Goal: Information Seeking & Learning: Check status

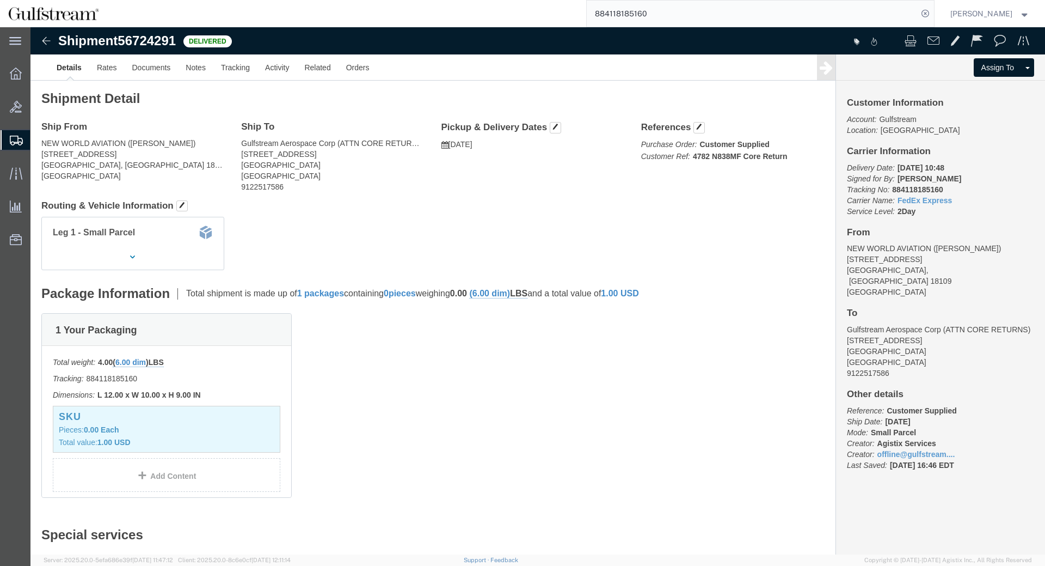
click div "Leg 1 - Small Parcel"
click link "Documents"
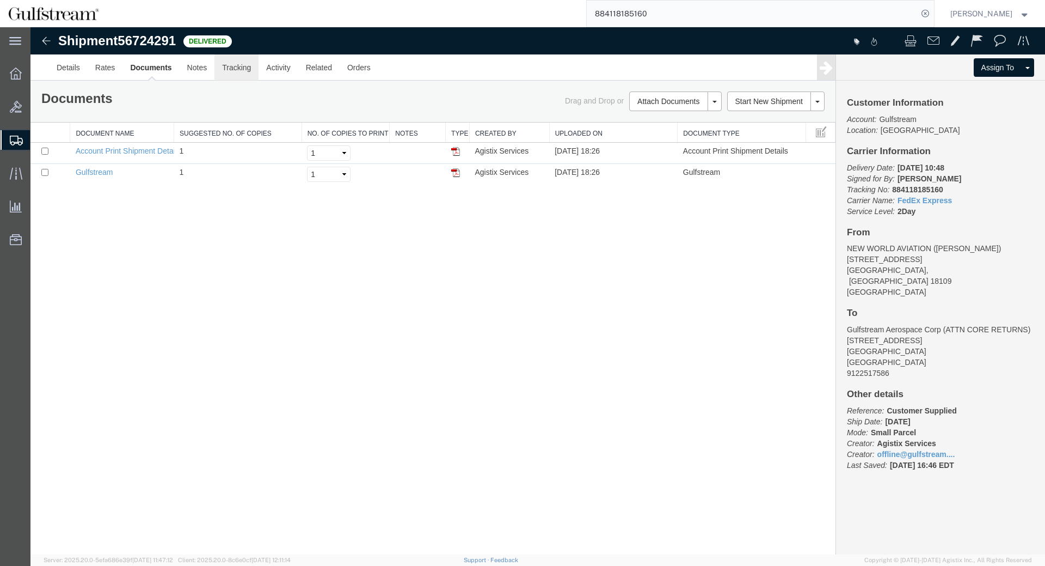
click at [242, 72] on link "Tracking" at bounding box center [237, 67] width 44 height 26
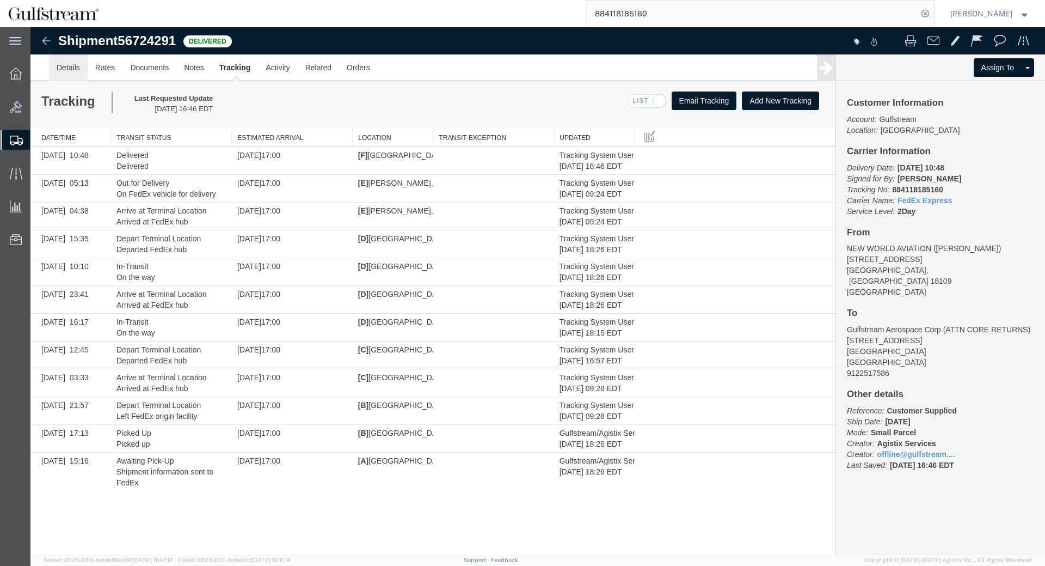
click at [67, 71] on link "Details" at bounding box center [68, 67] width 39 height 26
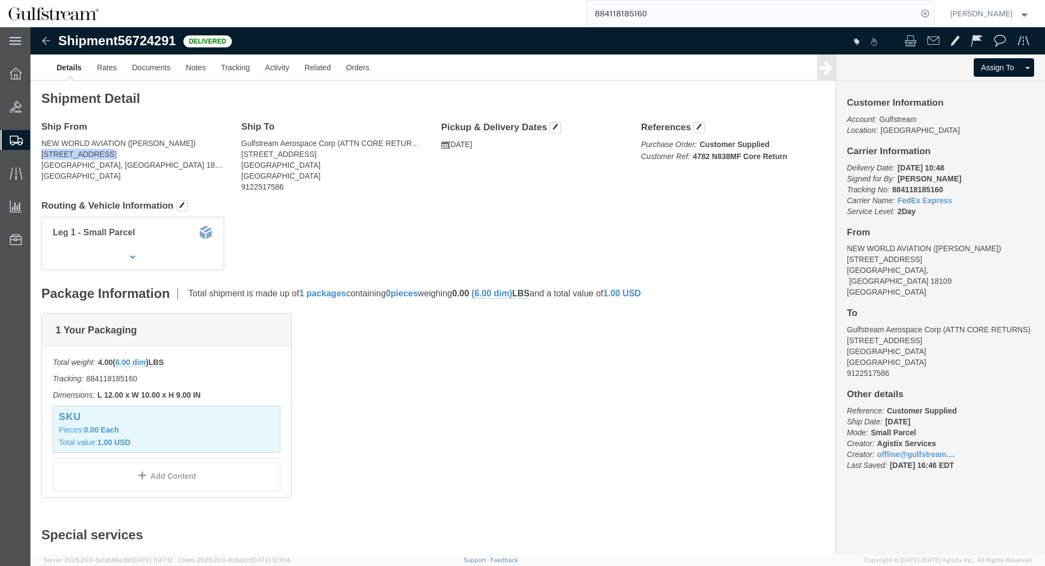
drag, startPoint x: 11, startPoint y: 126, endPoint x: 75, endPoint y: 126, distance: 63.7
click address "NEW WORLD AVIATION (KEVIN DOUGLAS) 987 Postal Road Allentown, PA 18109 United S…"
copy address "[STREET_ADDRESS]"
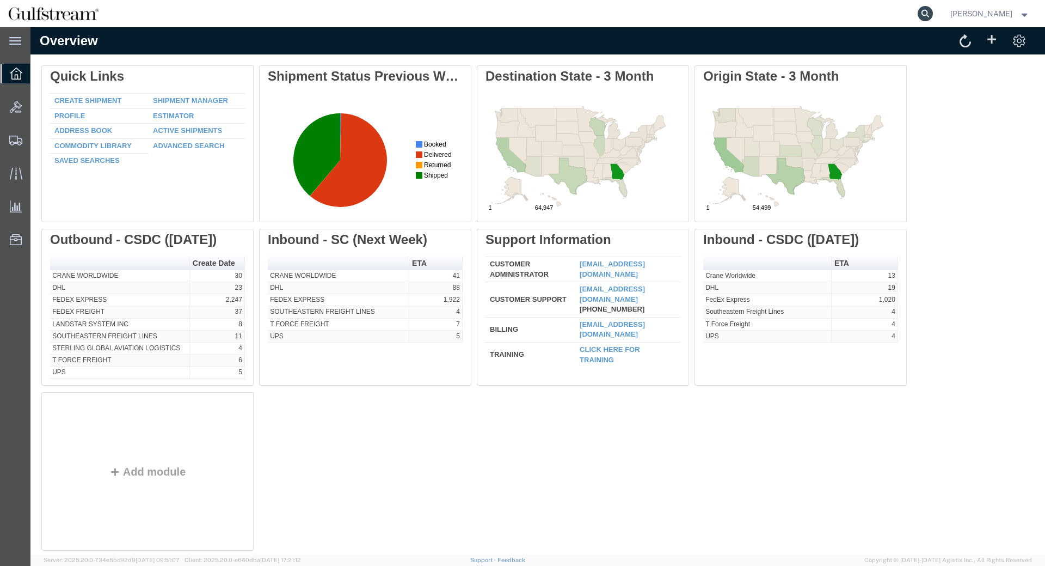
drag, startPoint x: 0, startPoint y: 0, endPoint x: 939, endPoint y: 10, distance: 938.7
click at [935, 8] on form at bounding box center [925, 13] width 17 height 27
click at [925, 17] on agx-global-search at bounding box center [760, 13] width 348 height 27
click at [933, 15] on icon at bounding box center [925, 13] width 15 height 15
click at [880, 17] on input "search" at bounding box center [752, 14] width 331 height 26
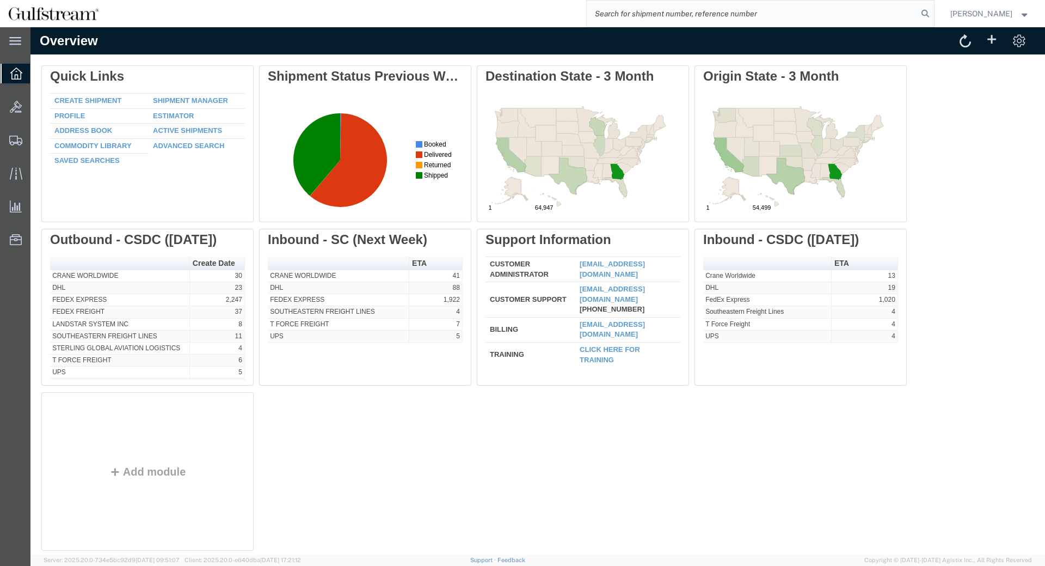
paste input "455371428675"
click at [933, 17] on icon at bounding box center [925, 13] width 15 height 15
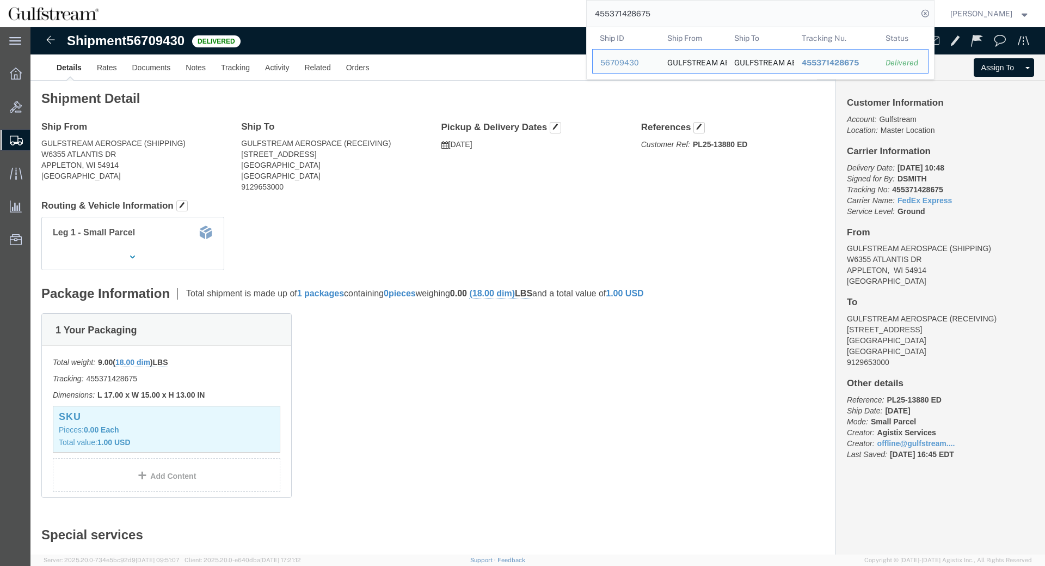
click at [615, 17] on input "455371428675" at bounding box center [752, 14] width 331 height 26
click at [611, 17] on input "455371428675" at bounding box center [752, 14] width 331 height 26
paste input "392915998033"
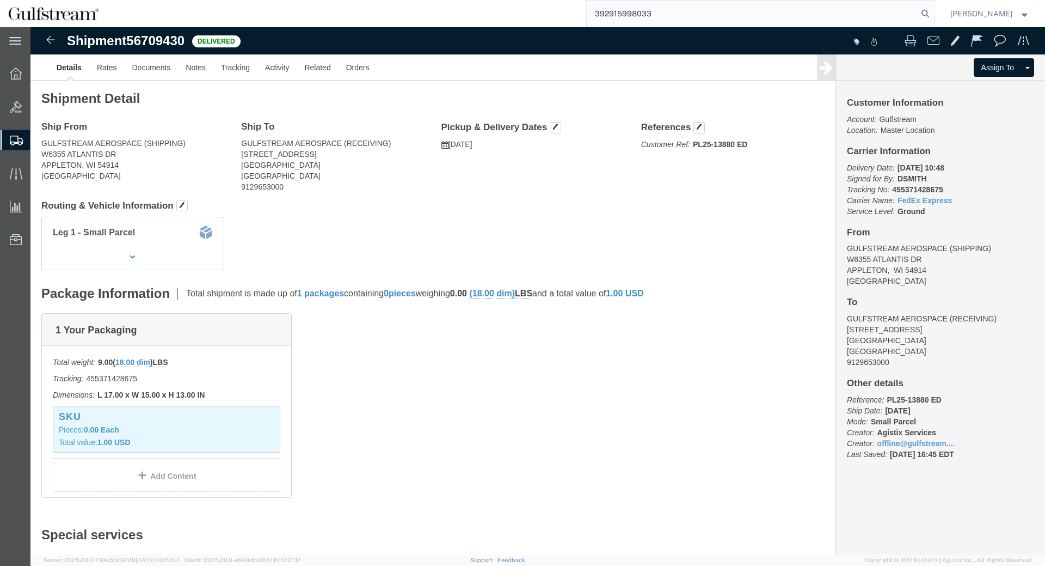
type input "392915998033"
click at [935, 16] on form "392915998033" at bounding box center [760, 13] width 348 height 27
click at [933, 15] on icon at bounding box center [925, 13] width 15 height 15
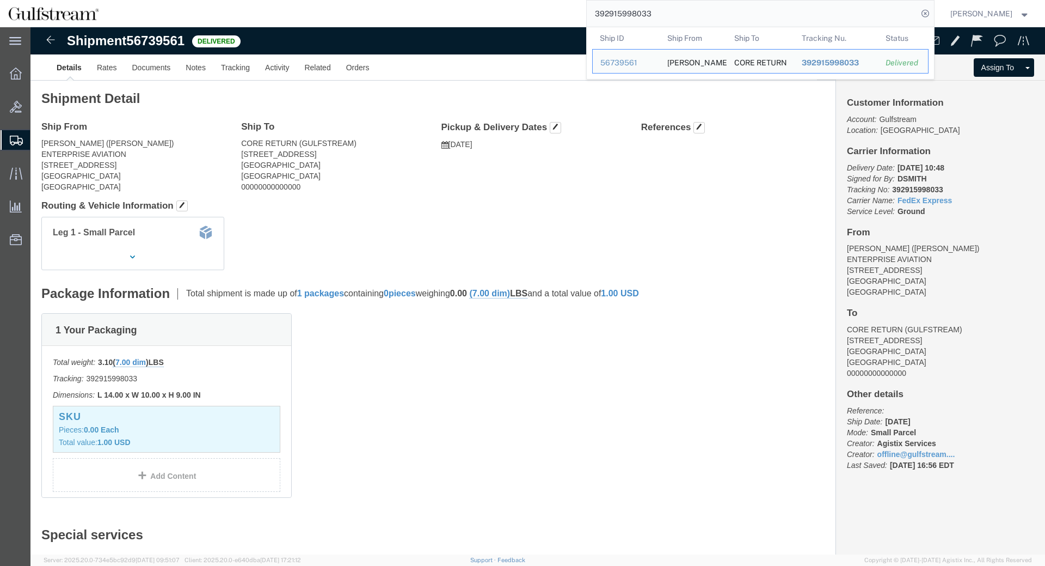
click div "Ship From JERRY COHOON (JERRY COHOON) ENTERPRISE AVIATION 3999 AERO DR NW Atlan…"
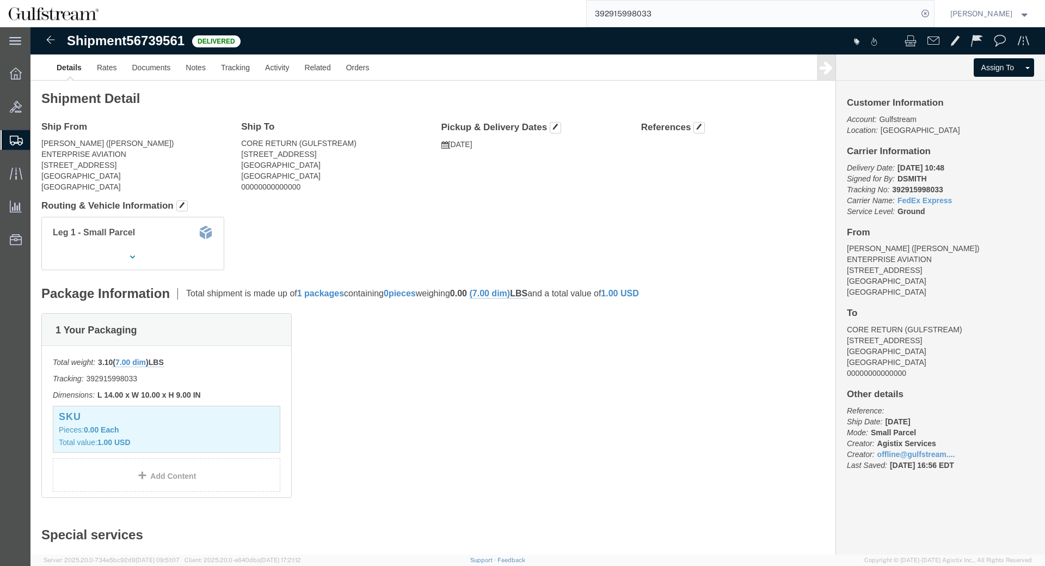
click address "JERRY COHOON (JERRY COHOON) ENTERPRISE AVIATION 3999 AERO DR NW Atlanta, GA 303…"
copy address "COHOON"
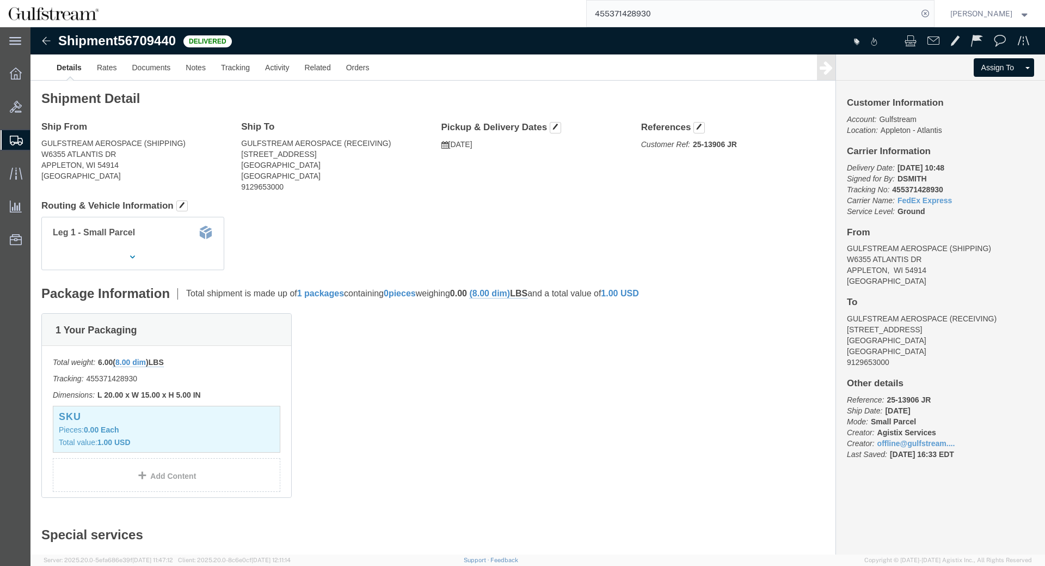
click at [0, 0] on span "Shipment Manager" at bounding box center [0, 0] width 0 height 0
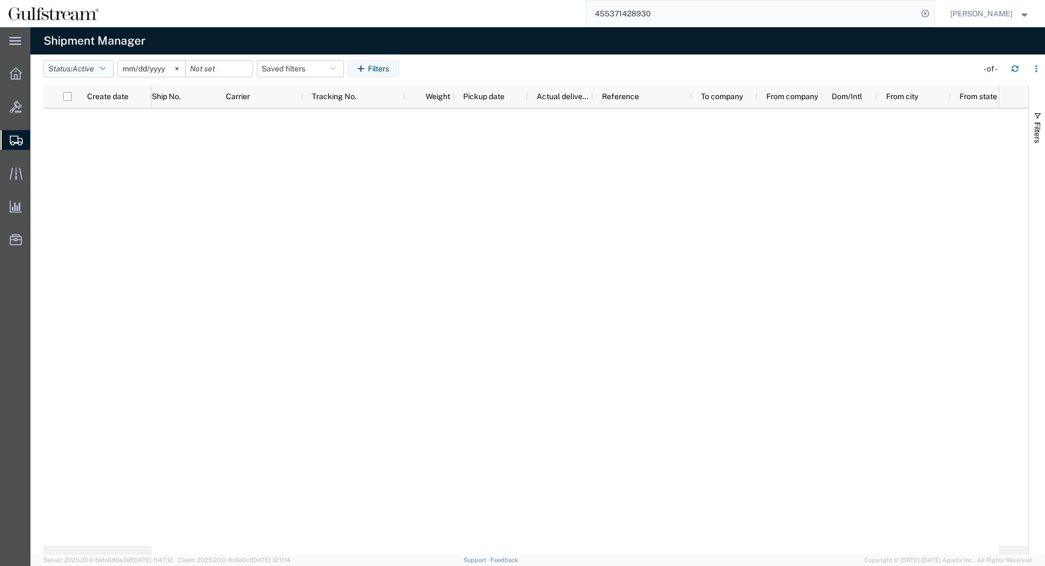
click at [105, 63] on button "Status: Active" at bounding box center [79, 68] width 70 height 17
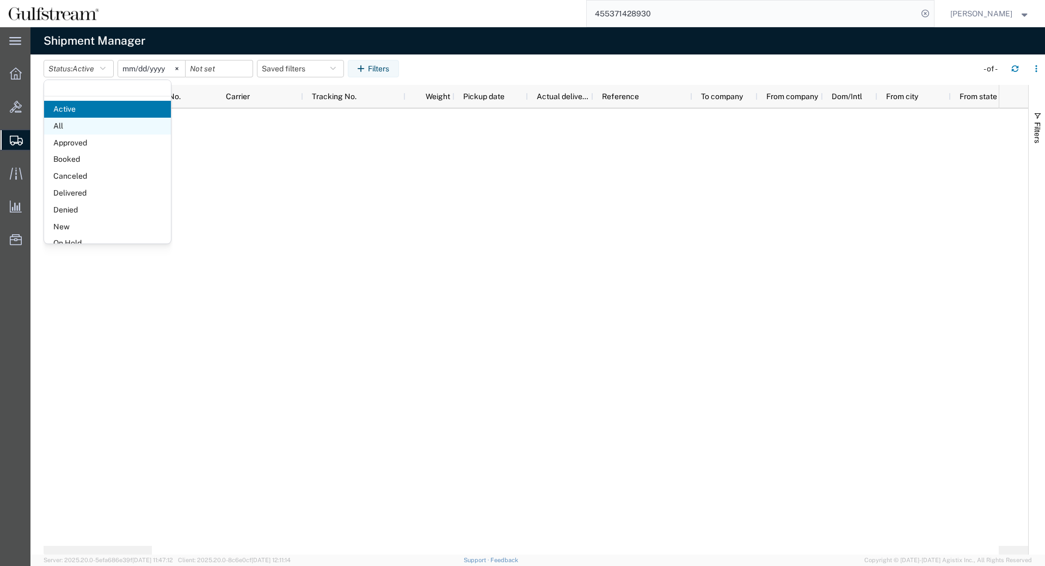
click at [103, 121] on span "All" at bounding box center [107, 126] width 127 height 17
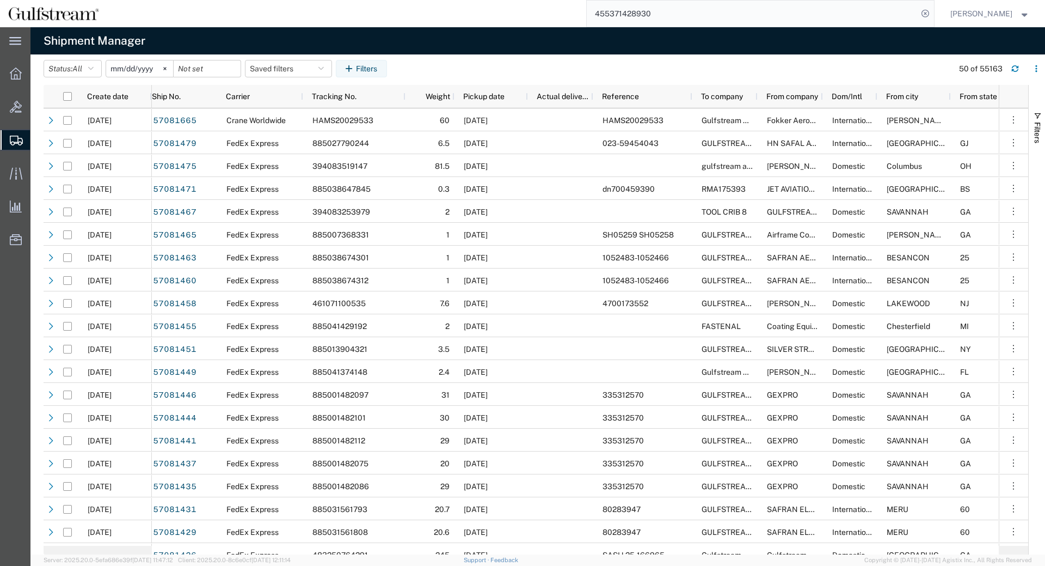
click at [123, 71] on input "2025-09-09" at bounding box center [139, 68] width 67 height 16
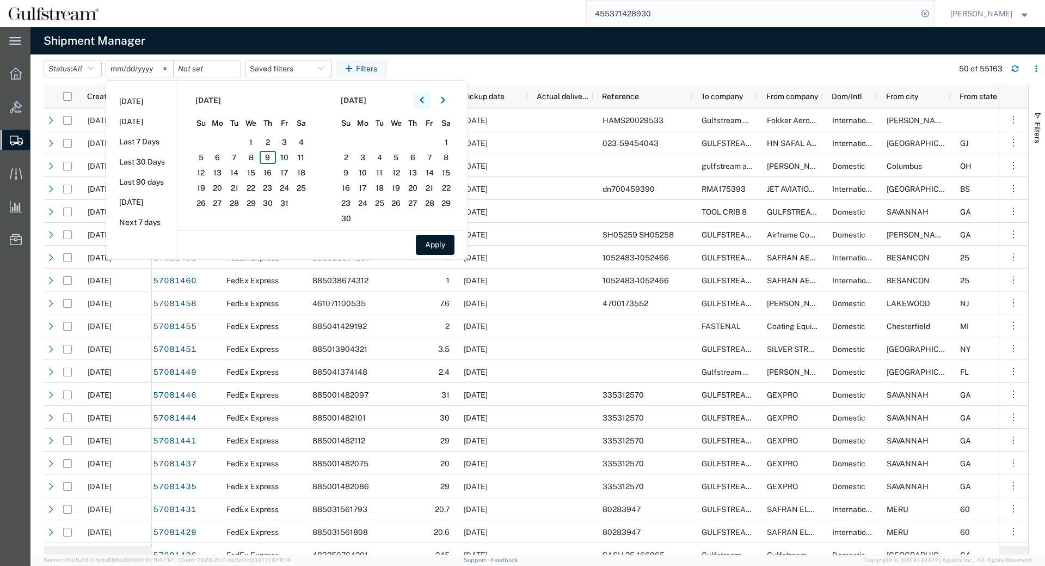
click at [423, 102] on button "button" at bounding box center [421, 99] width 17 height 17
click at [218, 143] on span "1" at bounding box center [218, 142] width 17 height 13
click at [210, 67] on input "date" at bounding box center [207, 68] width 67 height 16
click at [223, 144] on span "1" at bounding box center [218, 142] width 17 height 13
click at [438, 245] on button "Apply" at bounding box center [435, 245] width 39 height 20
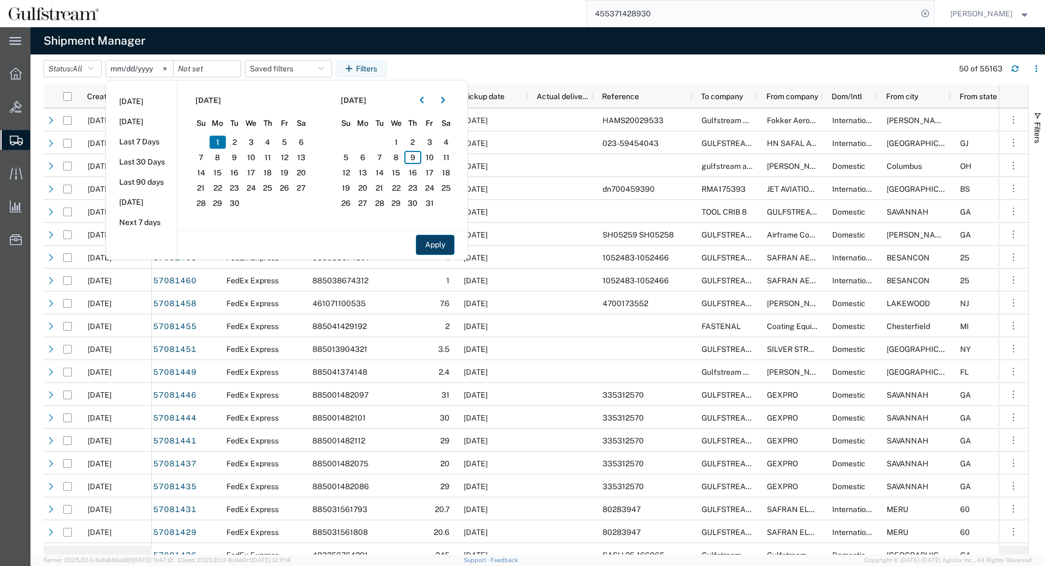
type input "2025-09-01"
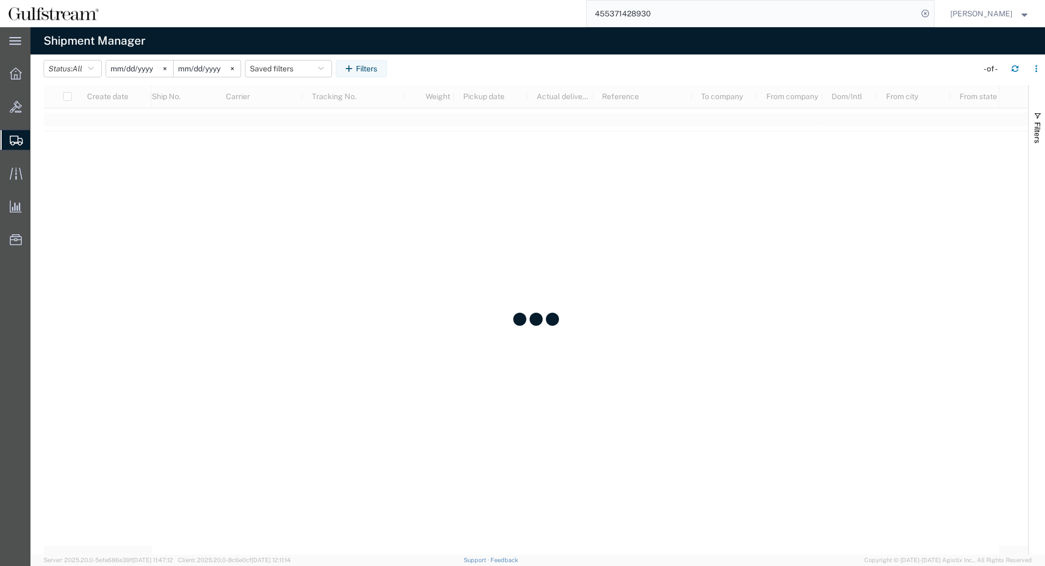
click at [210, 68] on input "2025-09-01" at bounding box center [207, 68] width 67 height 16
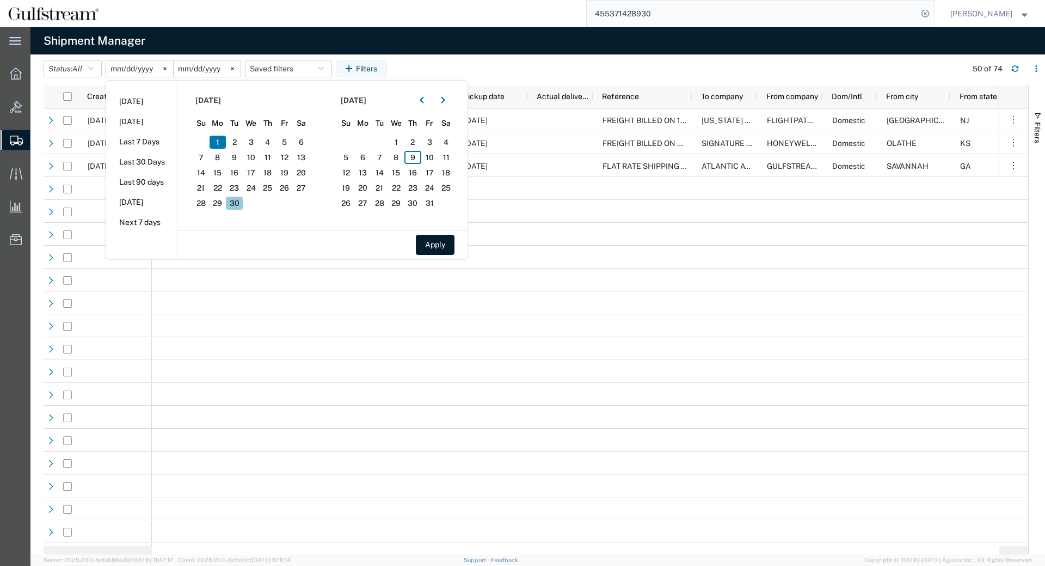
click at [235, 204] on span "30" at bounding box center [234, 203] width 17 height 13
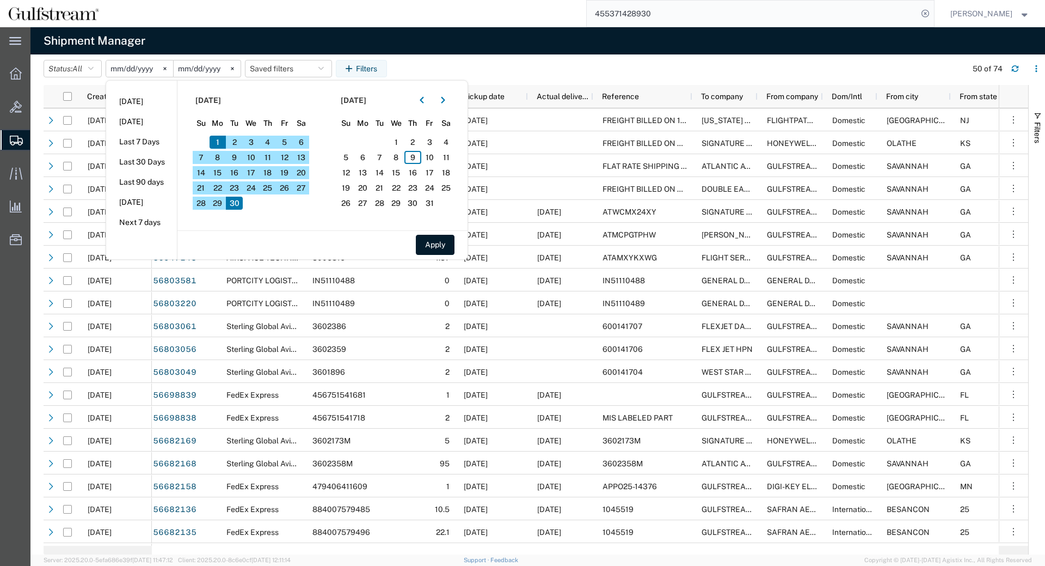
click at [235, 204] on span "30" at bounding box center [234, 203] width 17 height 13
click at [454, 246] on button "Apply" at bounding box center [435, 245] width 39 height 20
type input "2025-09-30"
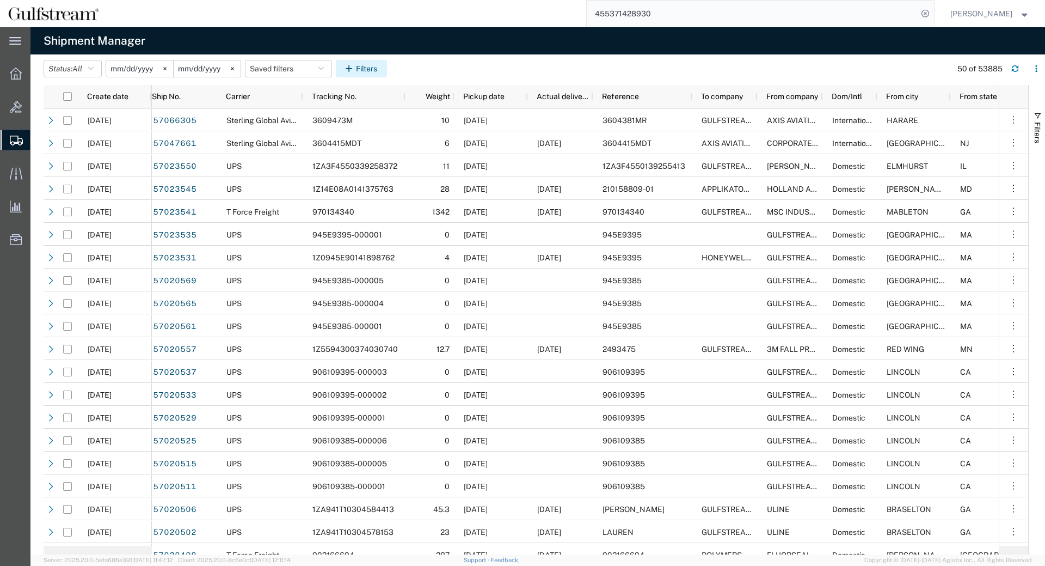
click at [384, 66] on button "Filters" at bounding box center [361, 68] width 51 height 17
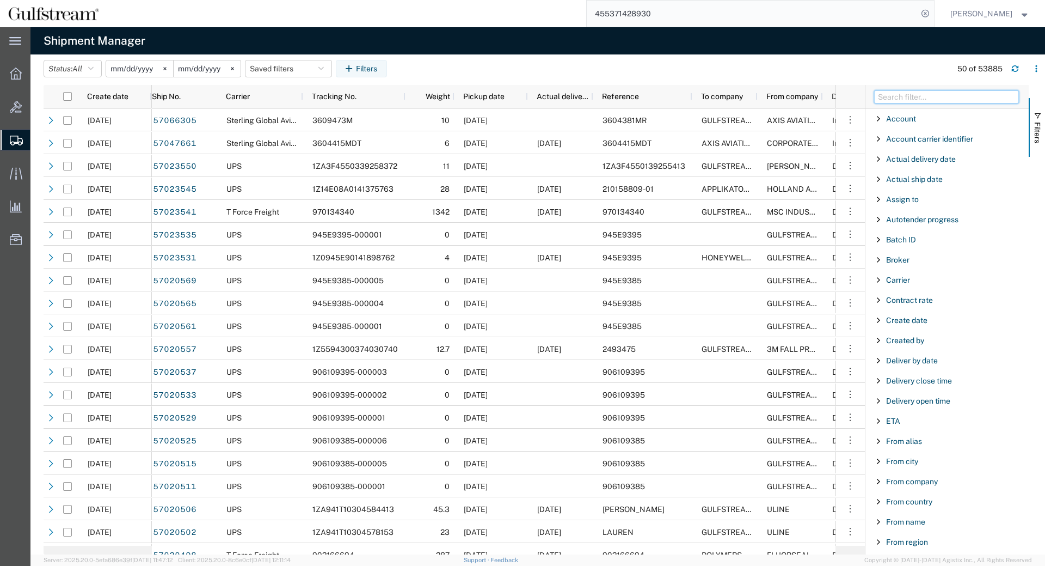
click at [963, 95] on input "Filter Columns Input" at bounding box center [946, 96] width 145 height 13
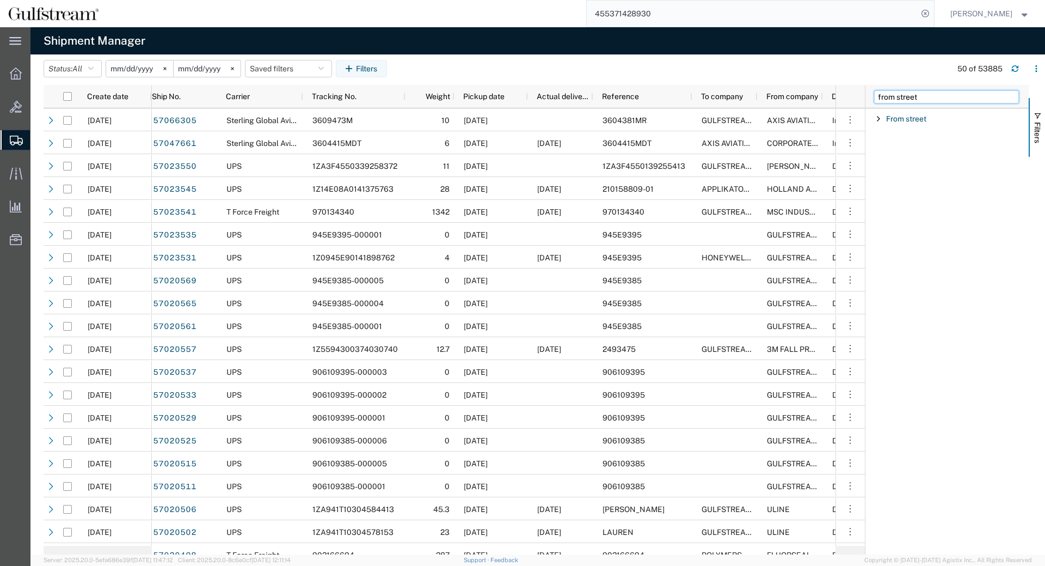
type input "from street"
click at [877, 123] on span "Filter List 1 Filters" at bounding box center [878, 118] width 9 height 9
click at [893, 145] on div "starts with" at bounding box center [947, 146] width 125 height 9
click at [910, 168] on input "Filter Value" at bounding box center [951, 164] width 143 height 13
type input "V"
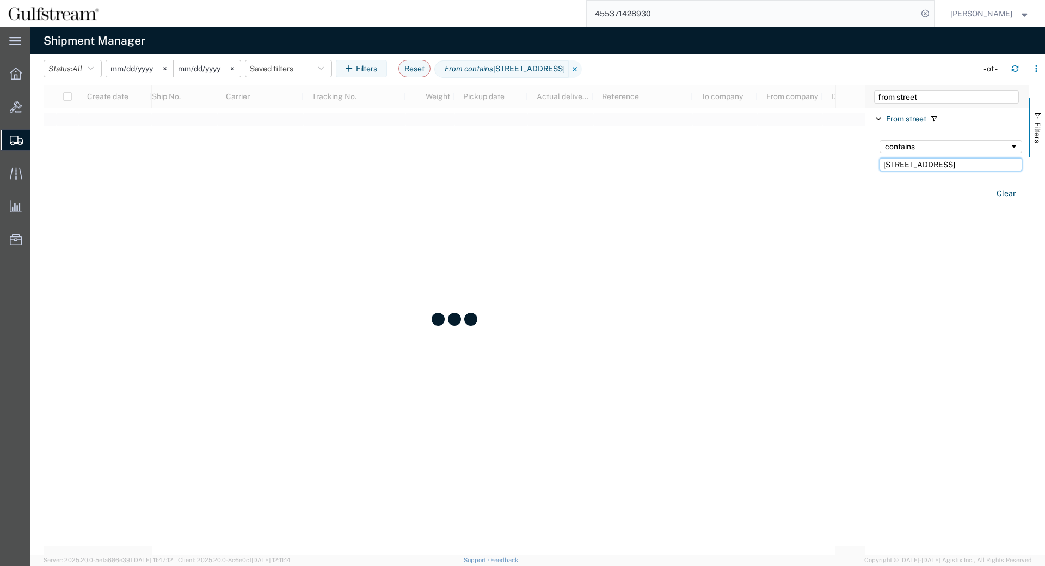
type input "987 postal road"
click at [781, 79] on agx-table-filter-chips "Status: All Active All Approved Booked Canceled Delivered Denied New On Hold Pe…" at bounding box center [508, 72] width 929 height 25
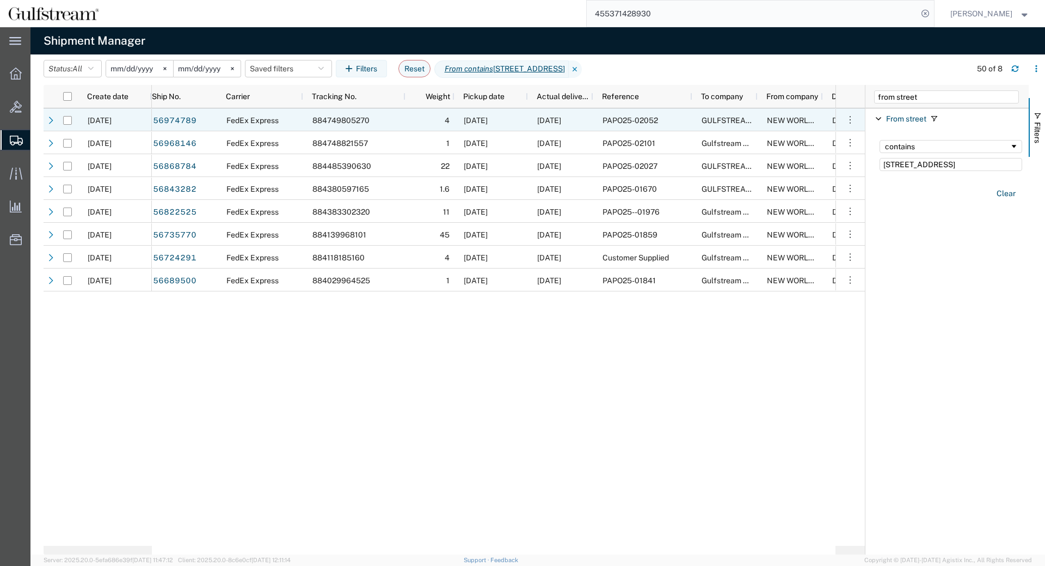
click at [403, 118] on div "884749805270" at bounding box center [354, 119] width 102 height 23
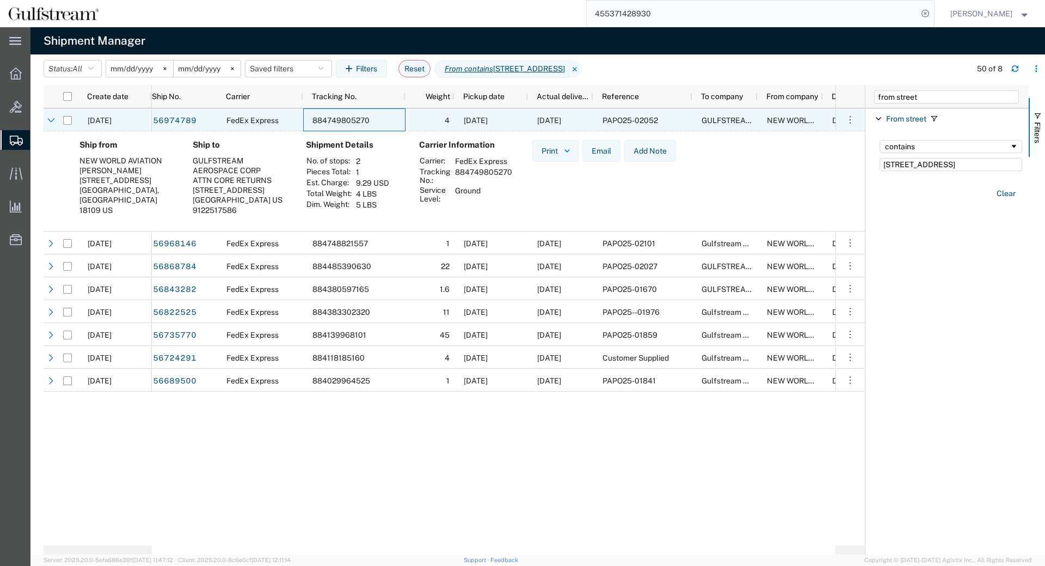
click at [408, 121] on div "4" at bounding box center [430, 119] width 49 height 23
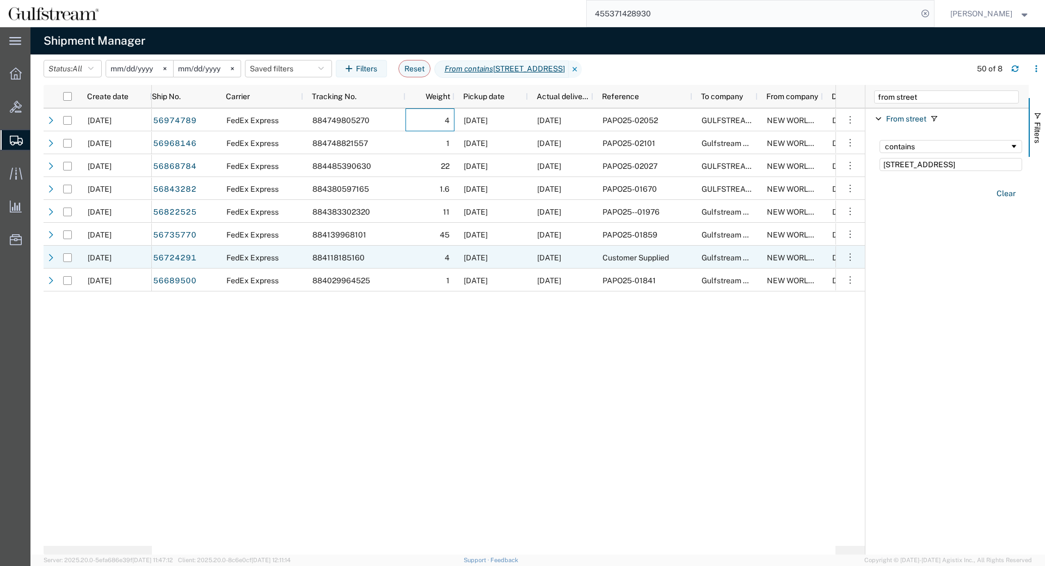
click at [653, 247] on div "Customer Supplied" at bounding box center [642, 257] width 99 height 23
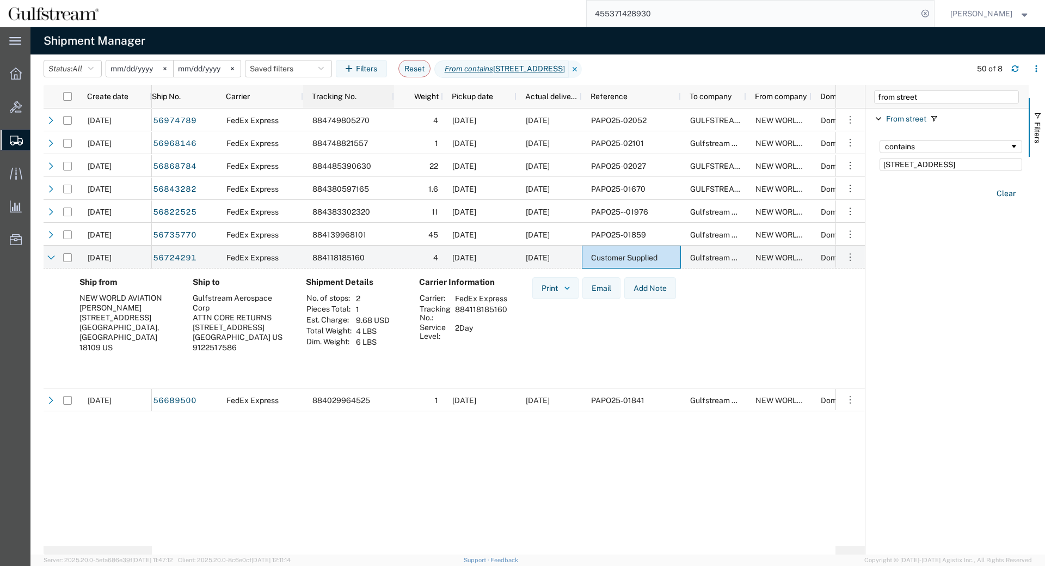
drag, startPoint x: 405, startPoint y: 95, endPoint x: 393, endPoint y: 94, distance: 12.6
click at [393, 94] on div at bounding box center [393, 96] width 4 height 23
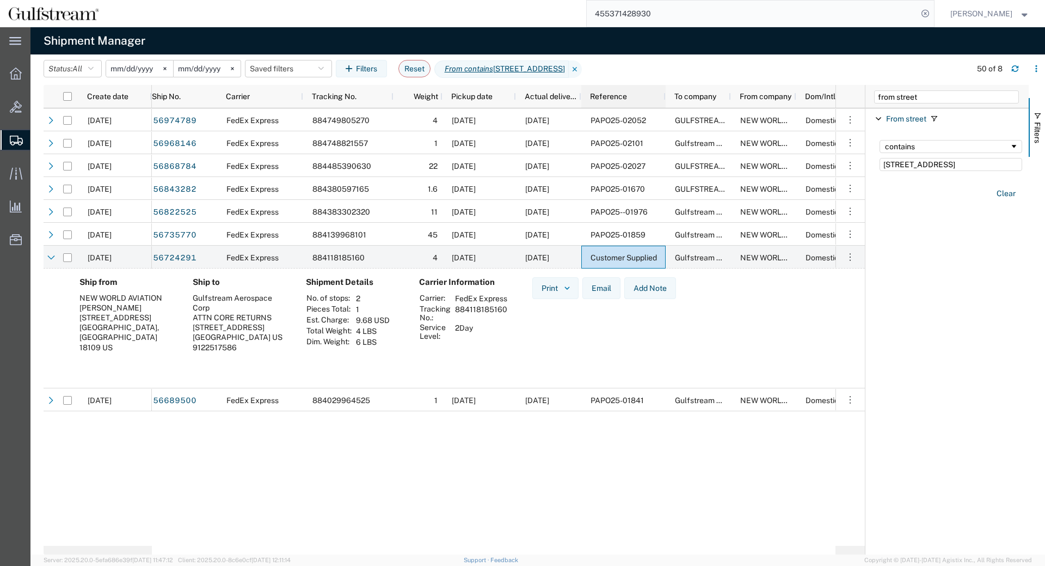
drag, startPoint x: 679, startPoint y: 102, endPoint x: 659, endPoint y: 106, distance: 20.5
click at [663, 106] on div at bounding box center [665, 96] width 4 height 23
click at [659, 106] on div at bounding box center [660, 96] width 4 height 23
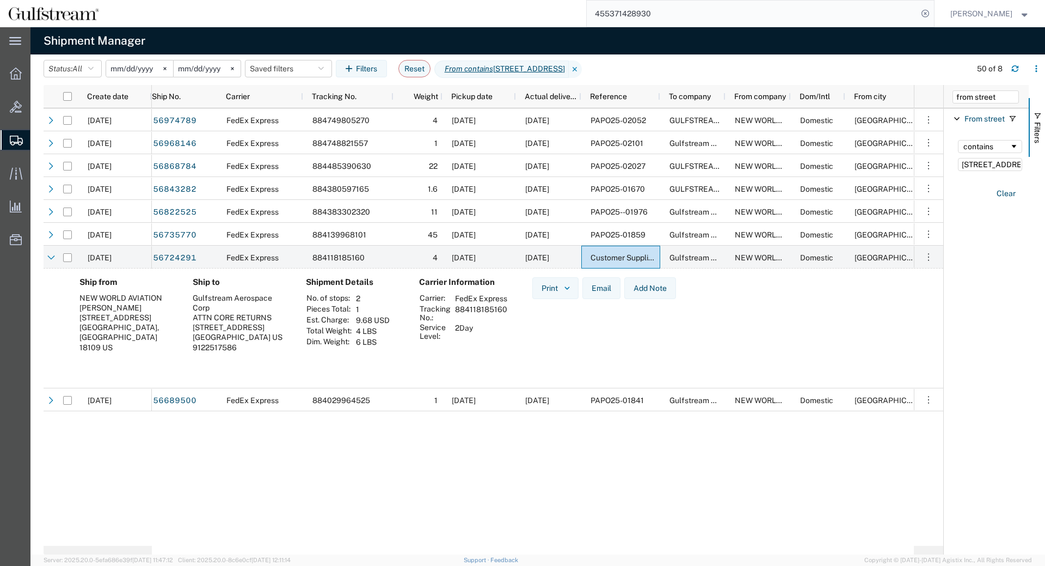
drag, startPoint x: 866, startPoint y: 98, endPoint x: 946, endPoint y: 102, distance: 80.2
click at [945, 102] on div at bounding box center [943, 319] width 3 height 469
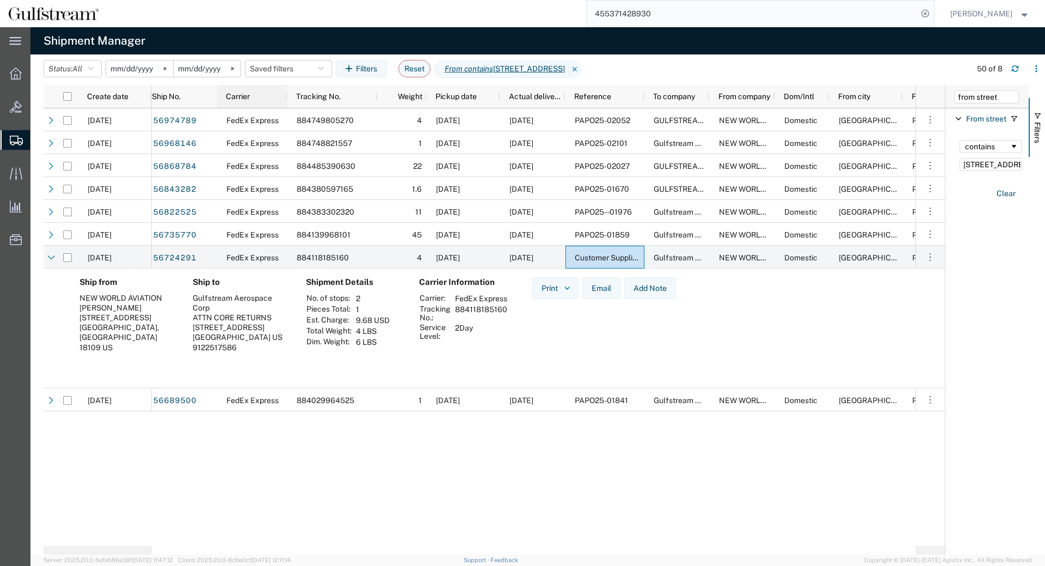
drag, startPoint x: 302, startPoint y: 97, endPoint x: 286, endPoint y: 96, distance: 15.8
click at [286, 96] on div at bounding box center [287, 96] width 4 height 23
drag, startPoint x: 902, startPoint y: 100, endPoint x: 886, endPoint y: 98, distance: 16.4
click at [890, 98] on div at bounding box center [892, 96] width 4 height 23
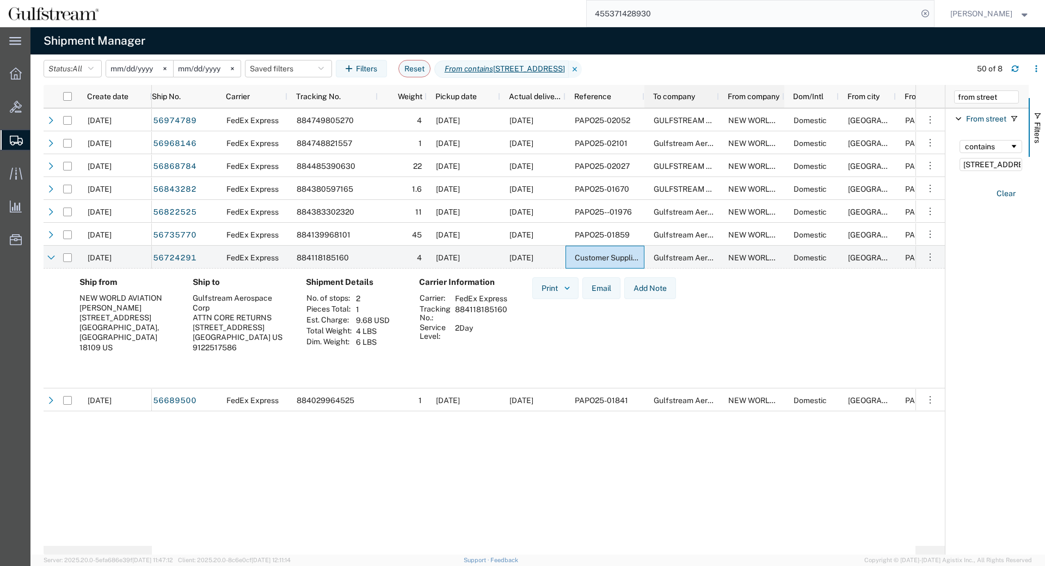
drag, startPoint x: 709, startPoint y: 96, endPoint x: 737, endPoint y: 101, distance: 27.8
click at [721, 101] on div at bounding box center [719, 96] width 4 height 23
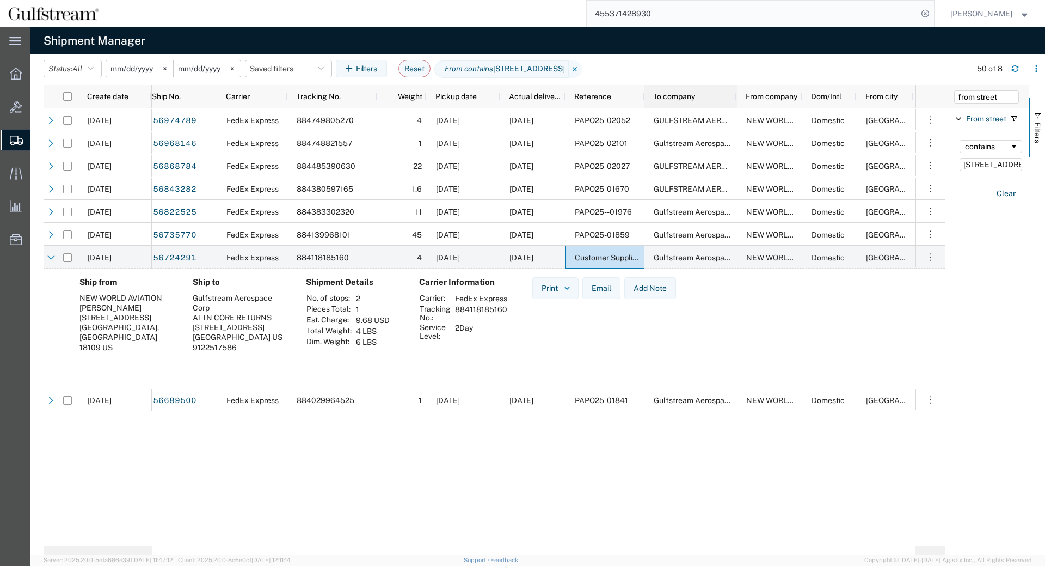
drag, startPoint x: 737, startPoint y: 101, endPoint x: 721, endPoint y: 95, distance: 17.1
click at [721, 95] on div "To company" at bounding box center [692, 96] width 79 height 17
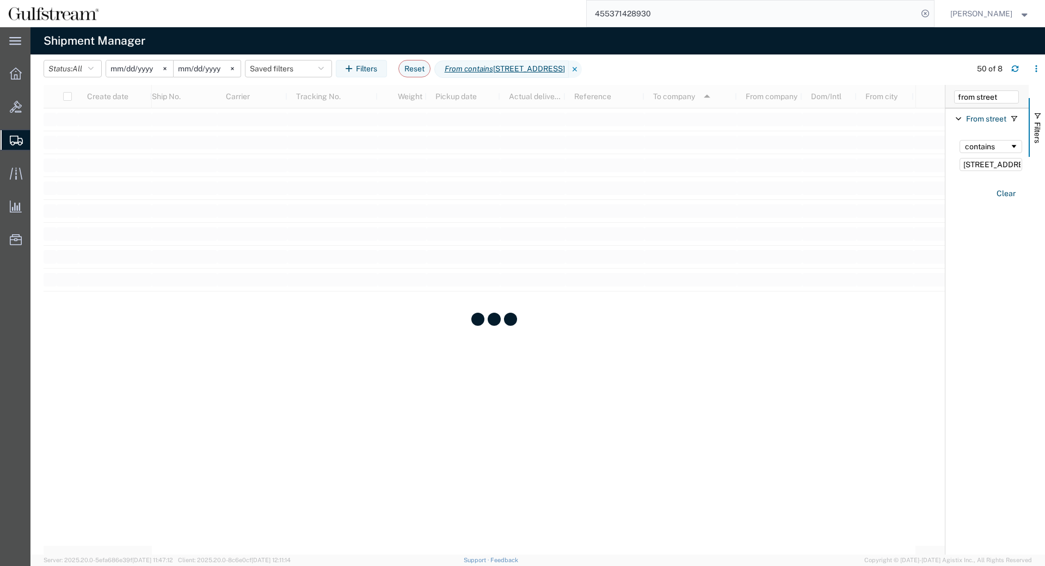
click at [714, 67] on agx-table-filter-chips "Status: All Active All Approved Booked Canceled Delivered Denied New On Hold Pe…" at bounding box center [505, 72] width 922 height 25
click at [481, 96] on div at bounding box center [495, 319] width 902 height 469
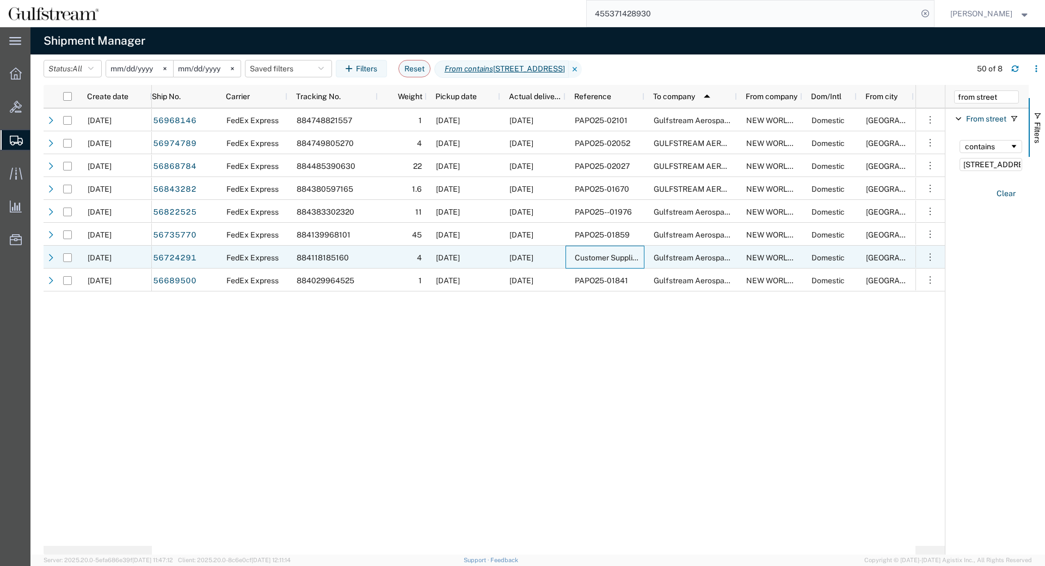
click at [460, 254] on span "[DATE]" at bounding box center [448, 257] width 24 height 9
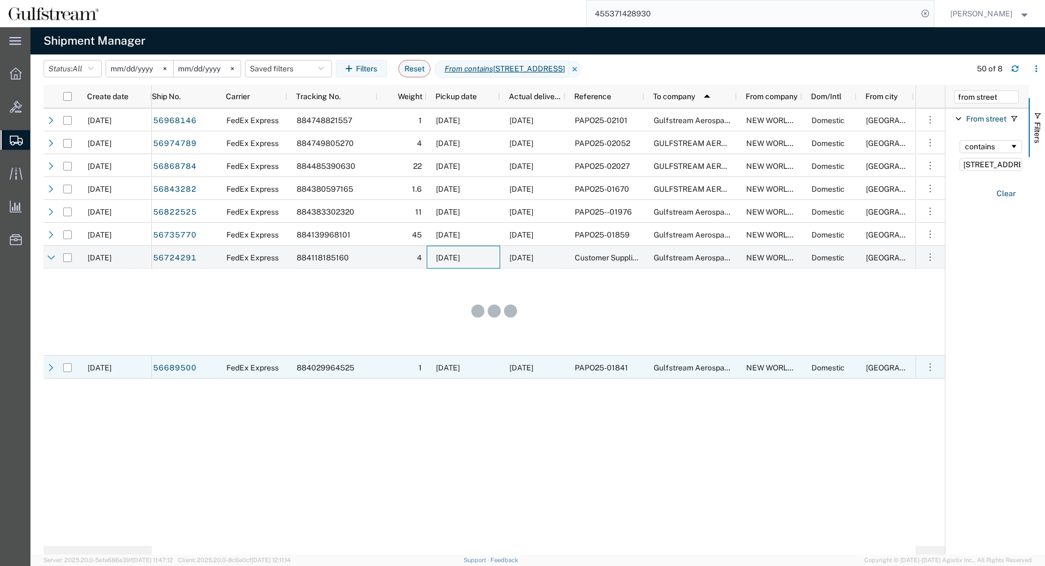
click at [365, 369] on div "884029964525" at bounding box center [332, 367] width 90 height 23
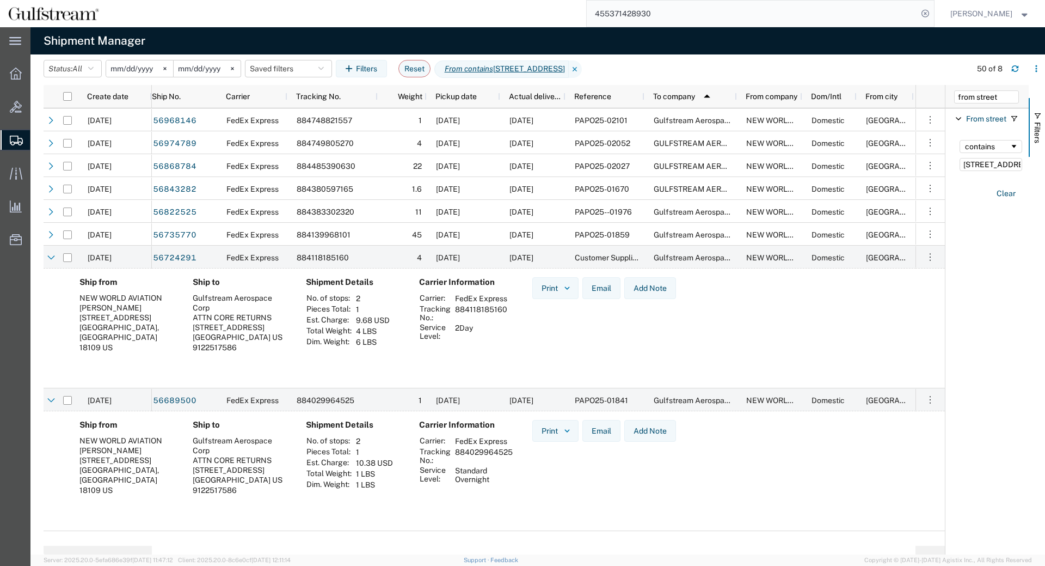
click at [495, 449] on td "884029964525" at bounding box center [483, 455] width 65 height 19
copy td "884029964525"
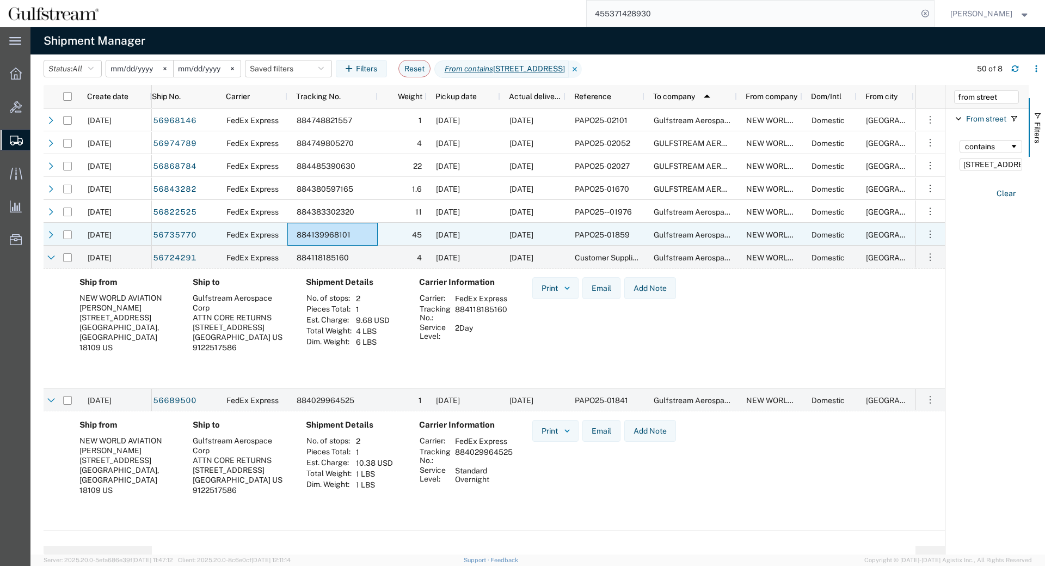
click at [353, 237] on div "884139968101" at bounding box center [332, 234] width 90 height 23
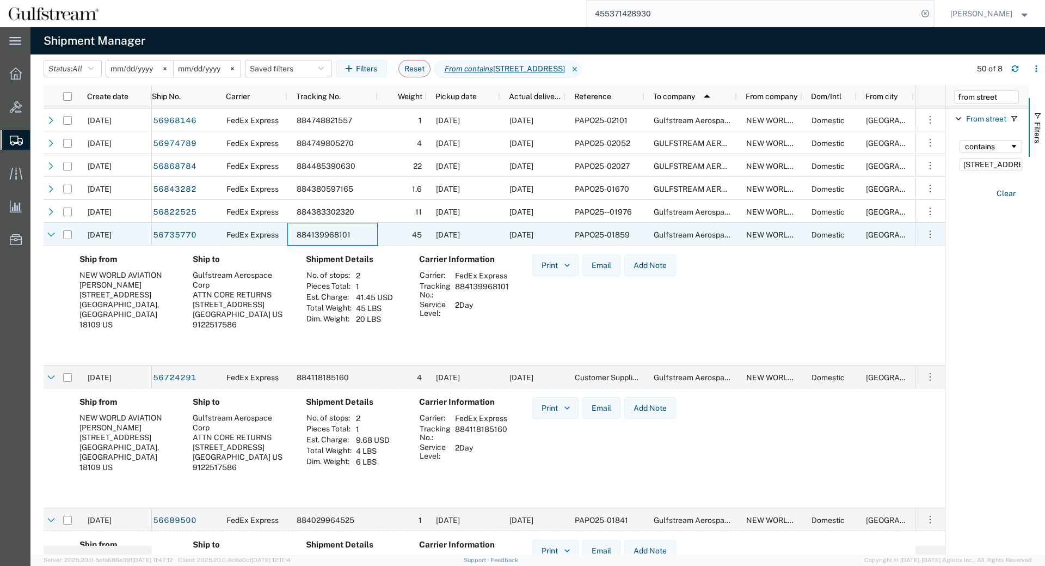
click at [353, 237] on div "884139968101" at bounding box center [332, 234] width 90 height 23
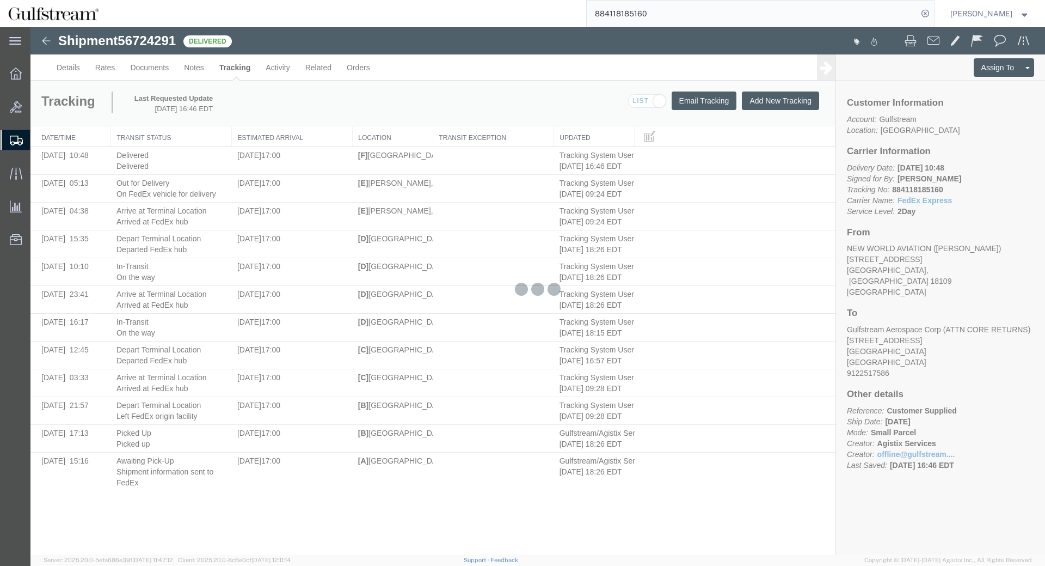
click at [186, 72] on div at bounding box center [537, 290] width 1015 height 527
click at [162, 68] on div at bounding box center [537, 290] width 1015 height 527
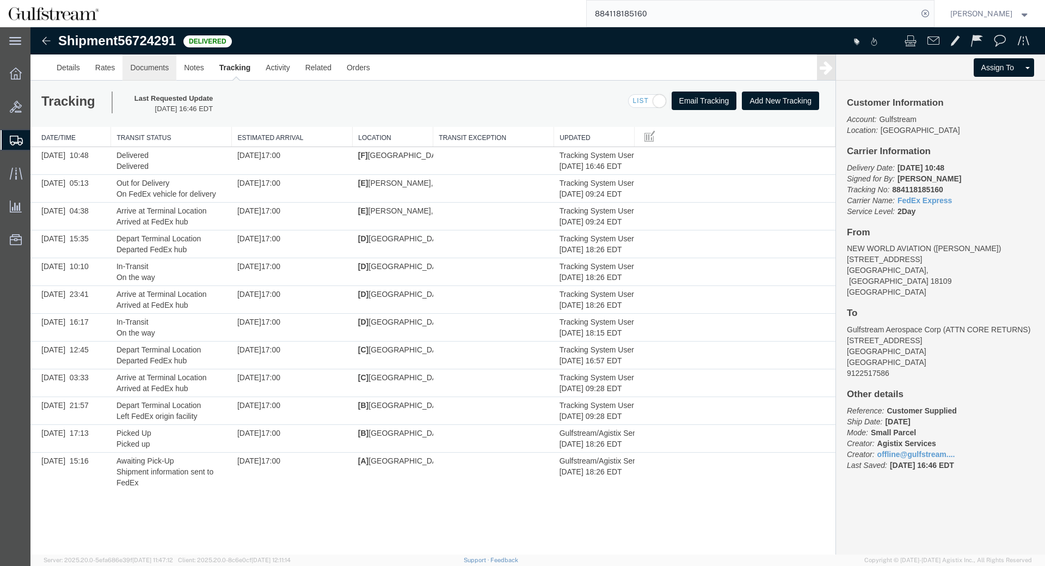
click at [161, 68] on link "Documents" at bounding box center [150, 67] width 54 height 26
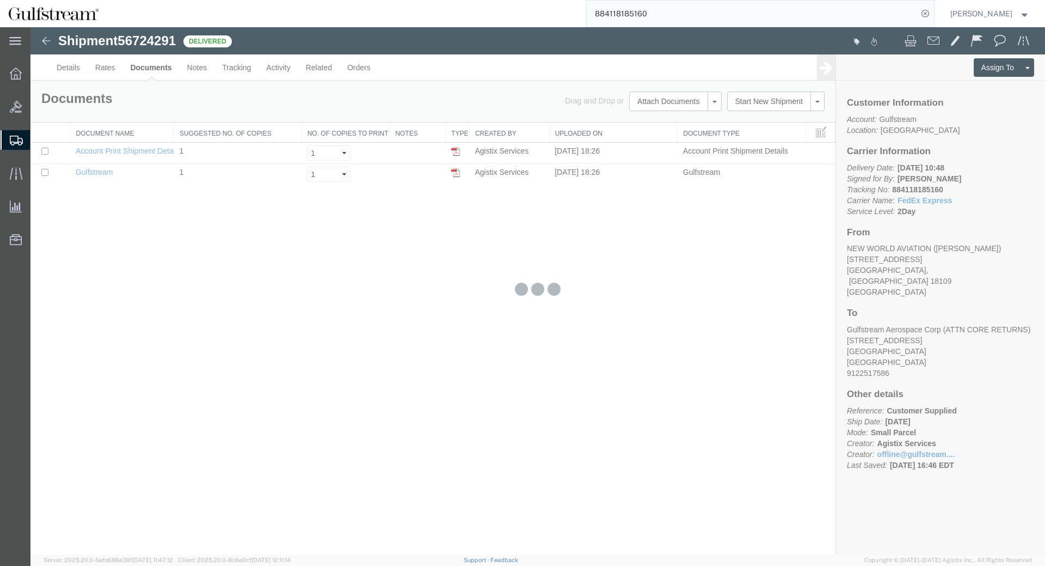
click at [69, 66] on div at bounding box center [537, 290] width 1015 height 527
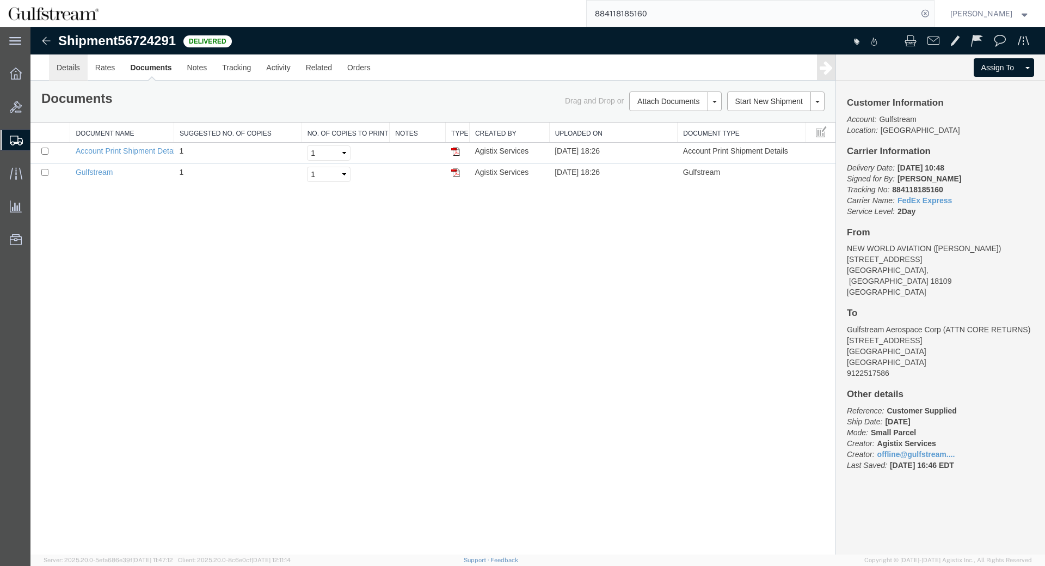
click at [72, 72] on link "Details" at bounding box center [68, 67] width 39 height 26
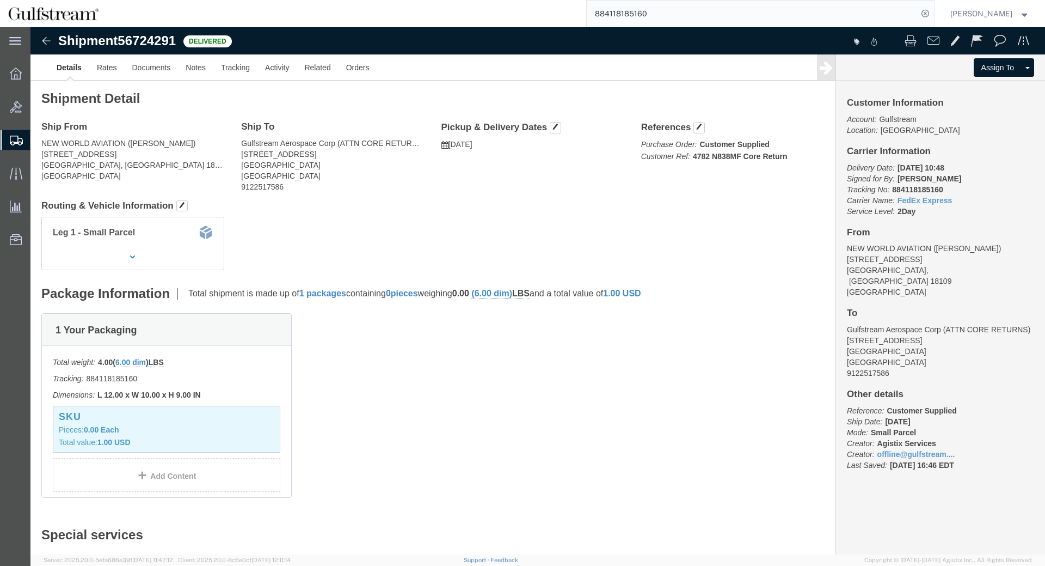
click at [659, 17] on input "884118185160" at bounding box center [752, 14] width 331 height 26
click at [930, 13] on icon at bounding box center [925, 13] width 15 height 15
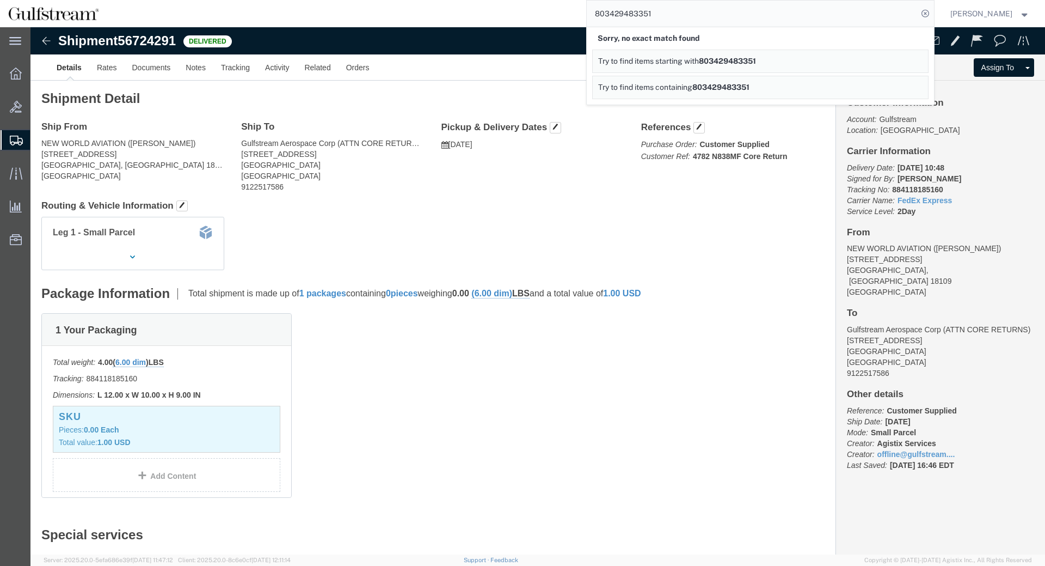
click at [644, 16] on input "803429483351" at bounding box center [752, 14] width 331 height 26
paste input "393099636226"
click at [933, 11] on icon at bounding box center [925, 13] width 15 height 15
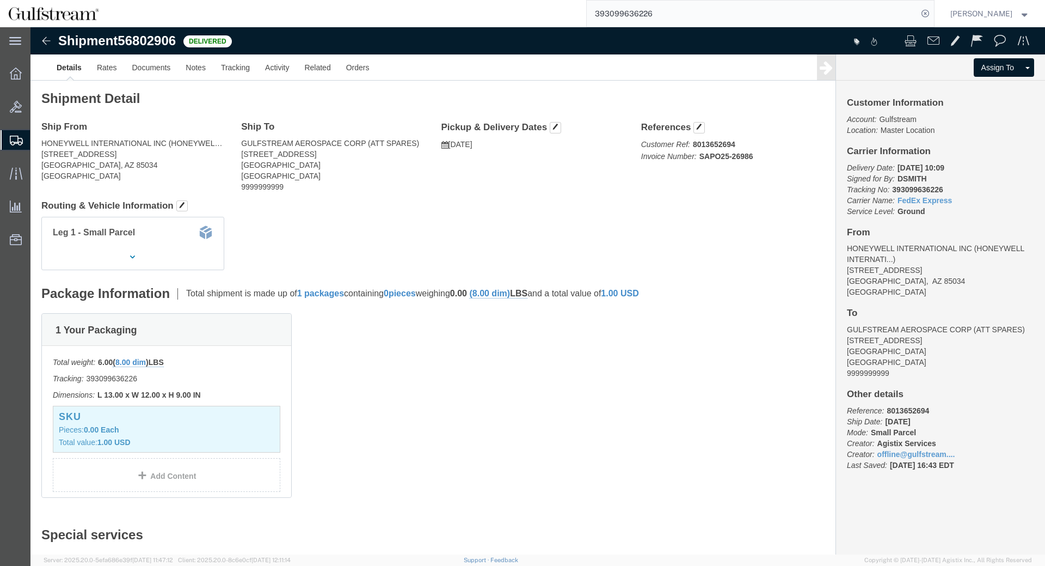
click at [647, 13] on input "393099636226" at bounding box center [752, 14] width 331 height 26
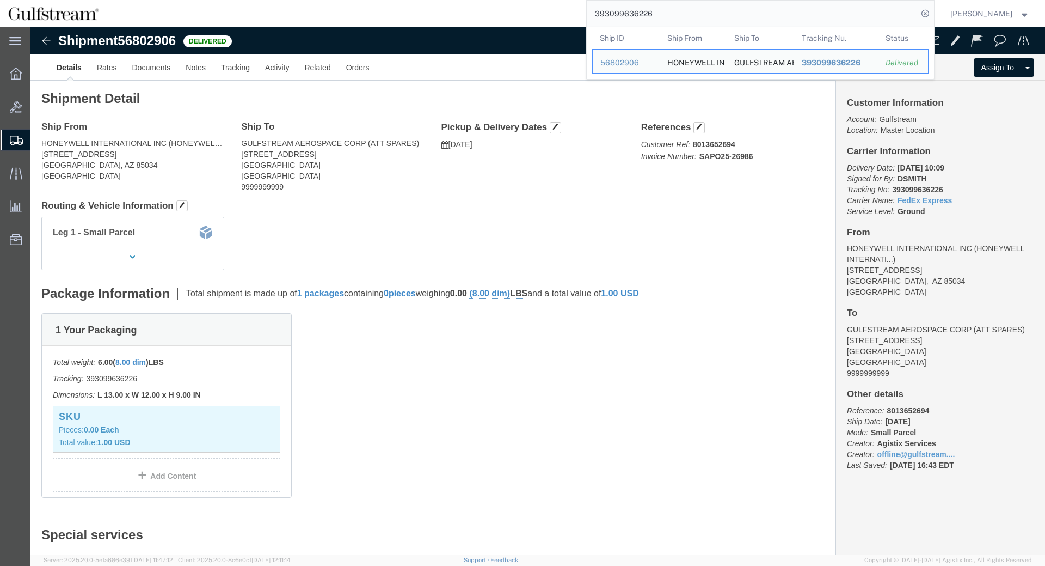
click at [647, 13] on input "393099636226" at bounding box center [752, 14] width 331 height 26
paste input "2667625430"
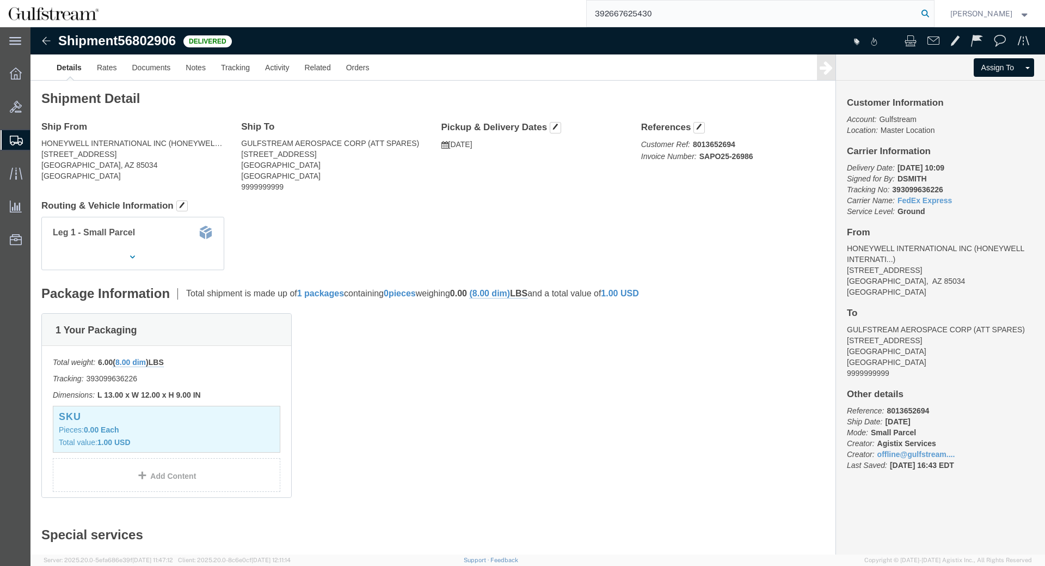
click at [929, 12] on icon at bounding box center [925, 13] width 15 height 15
click at [668, 21] on input "392667625430" at bounding box center [752, 14] width 331 height 26
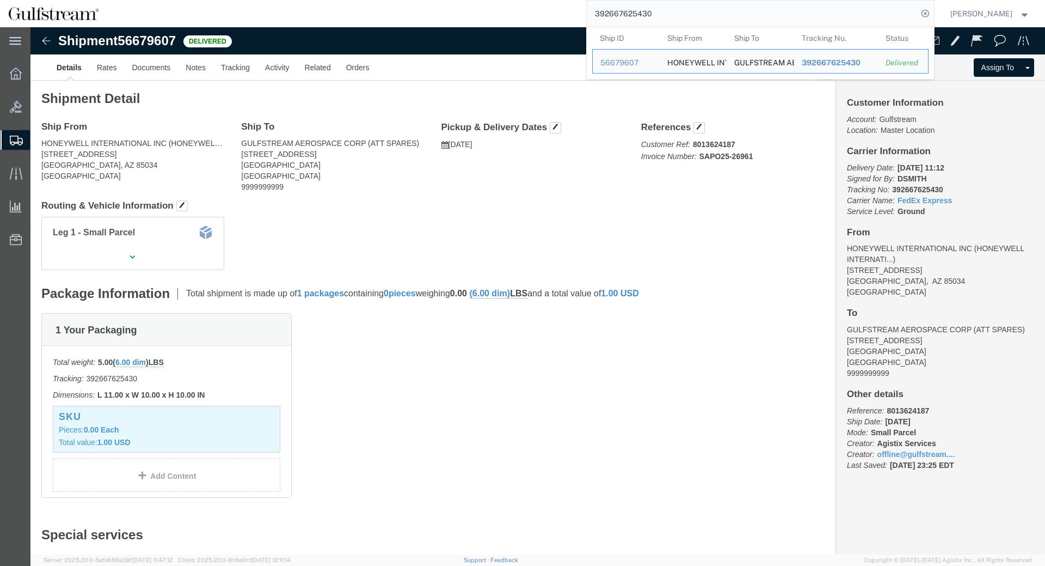
click at [668, 21] on input "392667625430" at bounding box center [752, 14] width 331 height 26
paste input "883154393511"
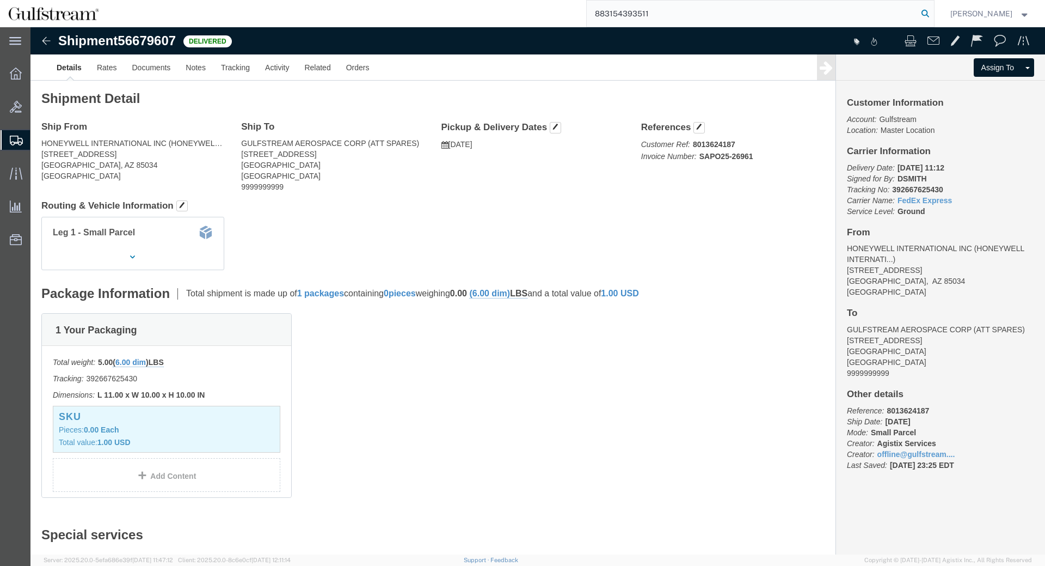
click at [933, 12] on icon at bounding box center [925, 13] width 15 height 15
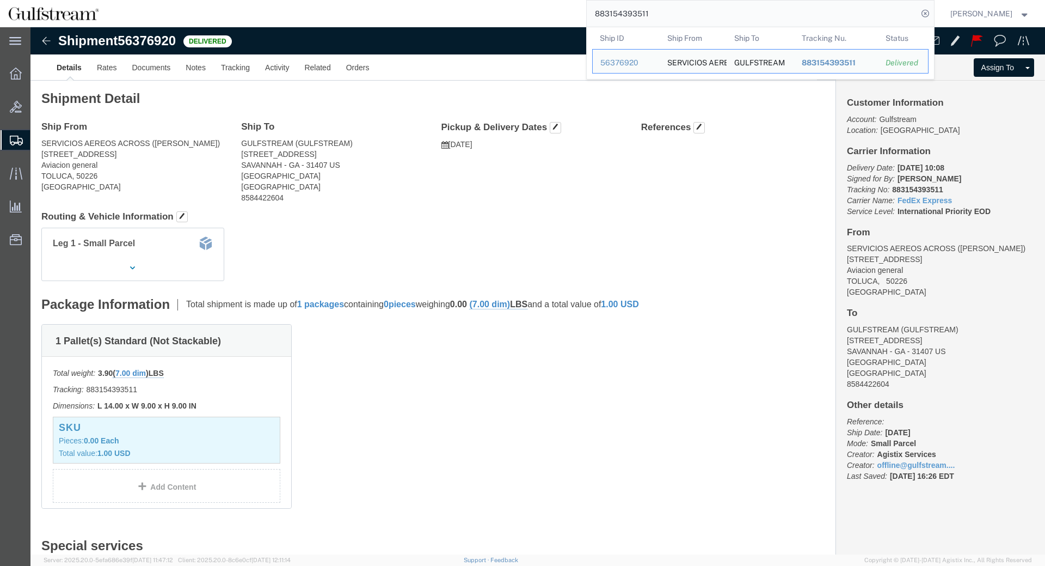
click at [649, 16] on input "883154393511" at bounding box center [752, 14] width 331 height 26
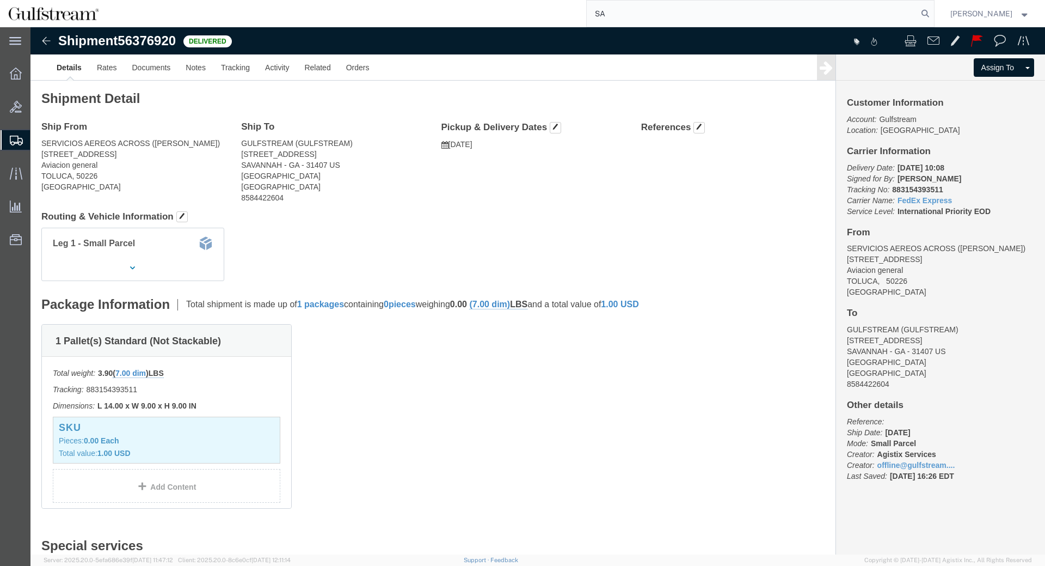
type input "S"
click at [0, 0] on span "Shipment Manager" at bounding box center [0, 0] width 0 height 0
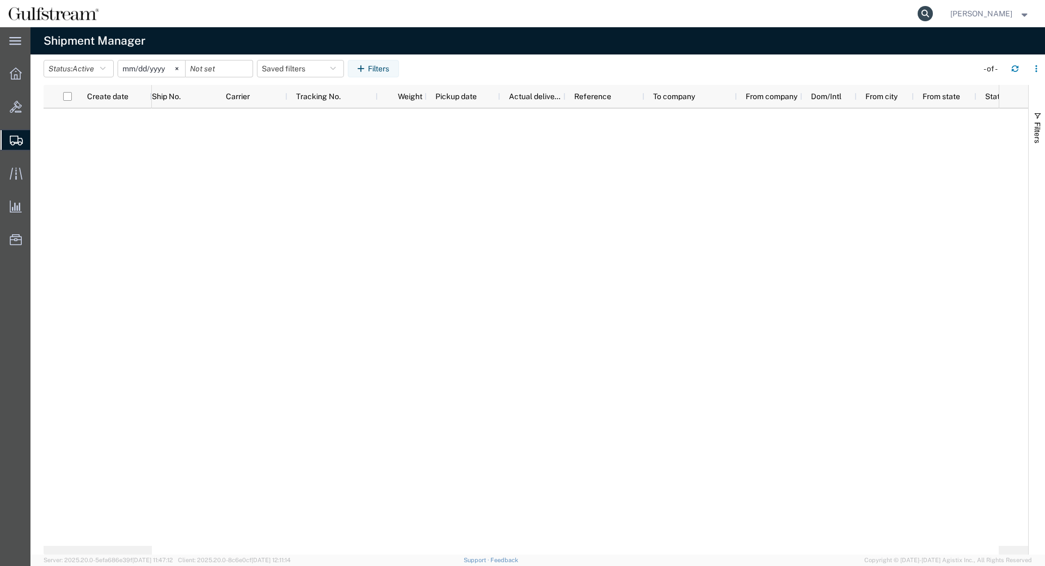
click at [933, 13] on icon at bounding box center [925, 13] width 15 height 15
click at [889, 20] on input "search" at bounding box center [752, 14] width 331 height 26
paste input "478855808190"
type input "478855808190"
click at [933, 11] on icon at bounding box center [925, 13] width 15 height 15
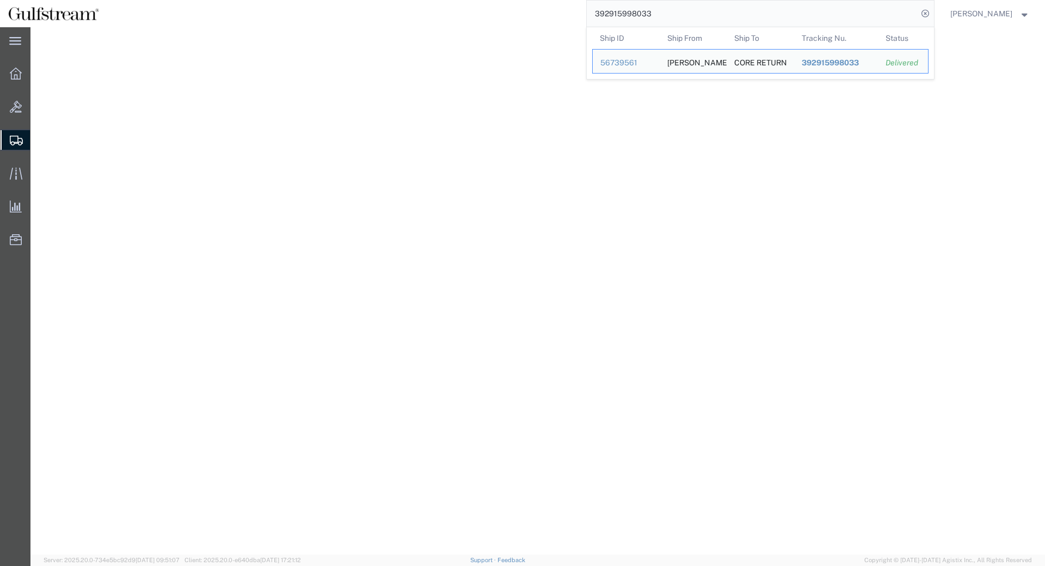
click at [638, 15] on input "392915998033" at bounding box center [752, 14] width 331 height 26
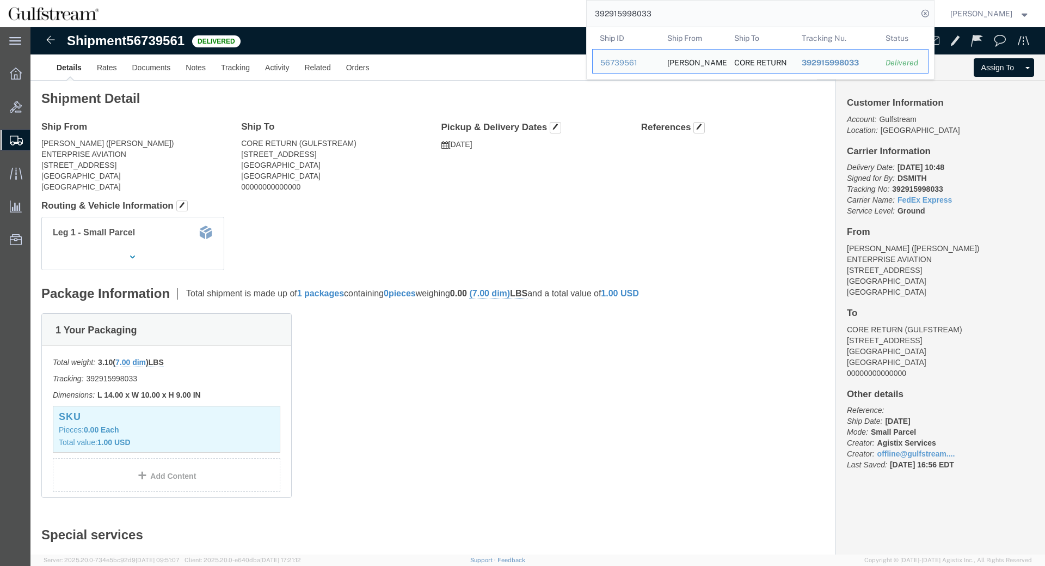
drag, startPoint x: 0, startPoint y: 0, endPoint x: 637, endPoint y: 15, distance: 637.2
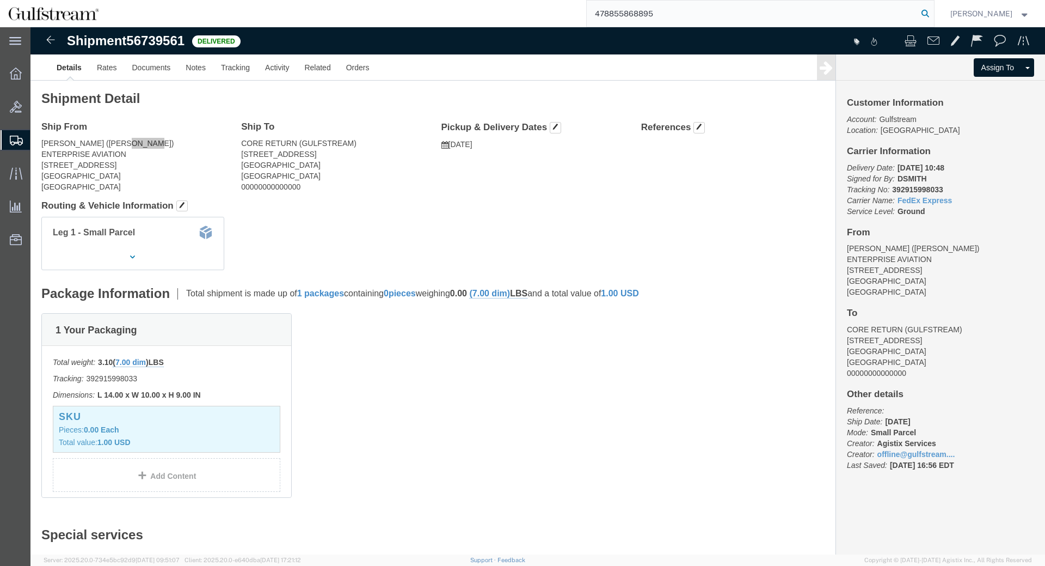
click at [933, 19] on icon at bounding box center [925, 13] width 15 height 15
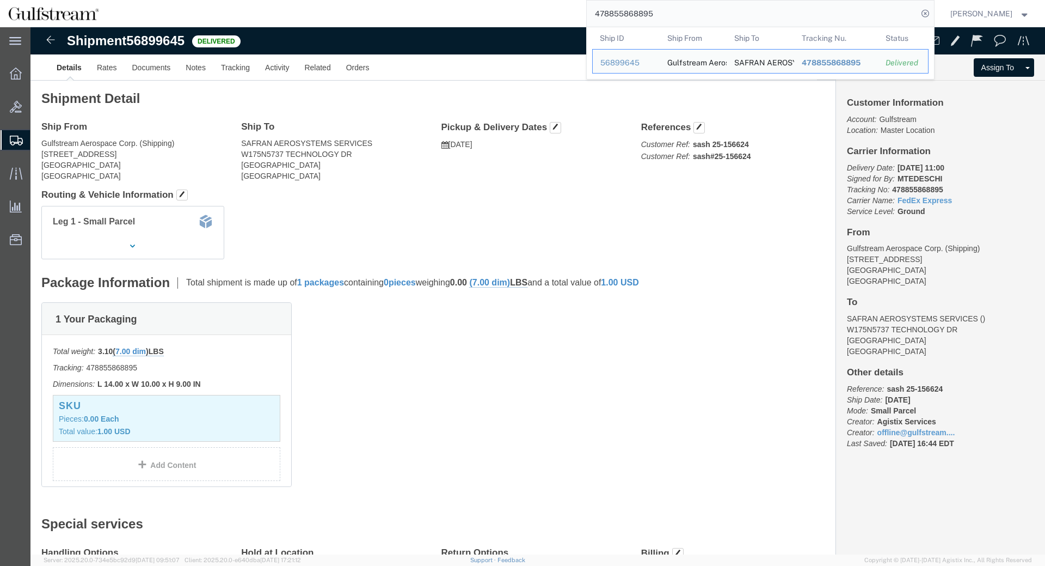
click at [649, 16] on input "478855868895" at bounding box center [752, 14] width 331 height 26
paste input "75967"
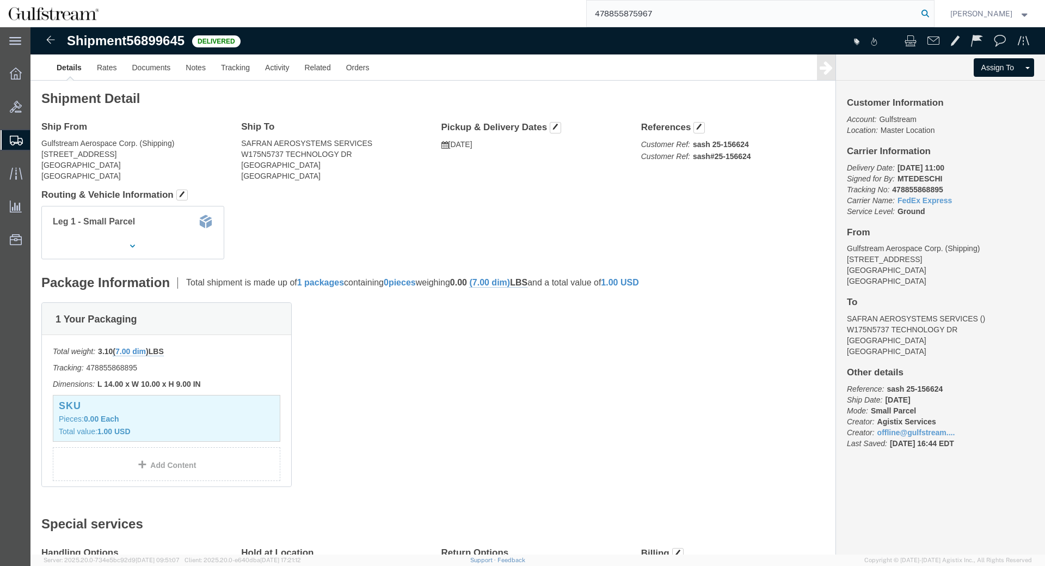
click at [931, 13] on icon at bounding box center [925, 13] width 15 height 15
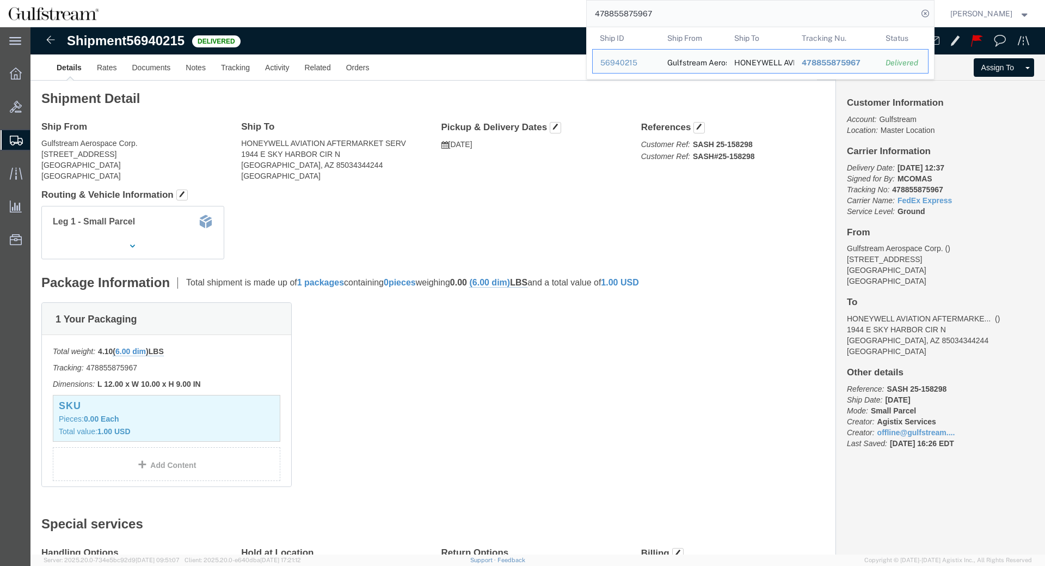
click at [648, 19] on input "478855875967" at bounding box center [752, 14] width 331 height 26
paste input "393139079860"
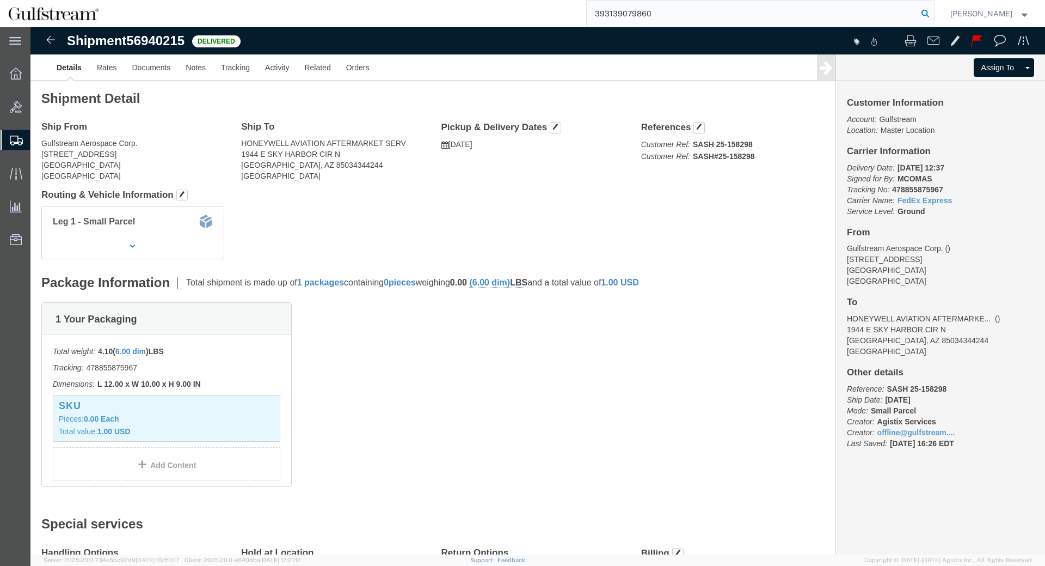
type input "393139079860"
click at [933, 13] on icon at bounding box center [925, 13] width 15 height 15
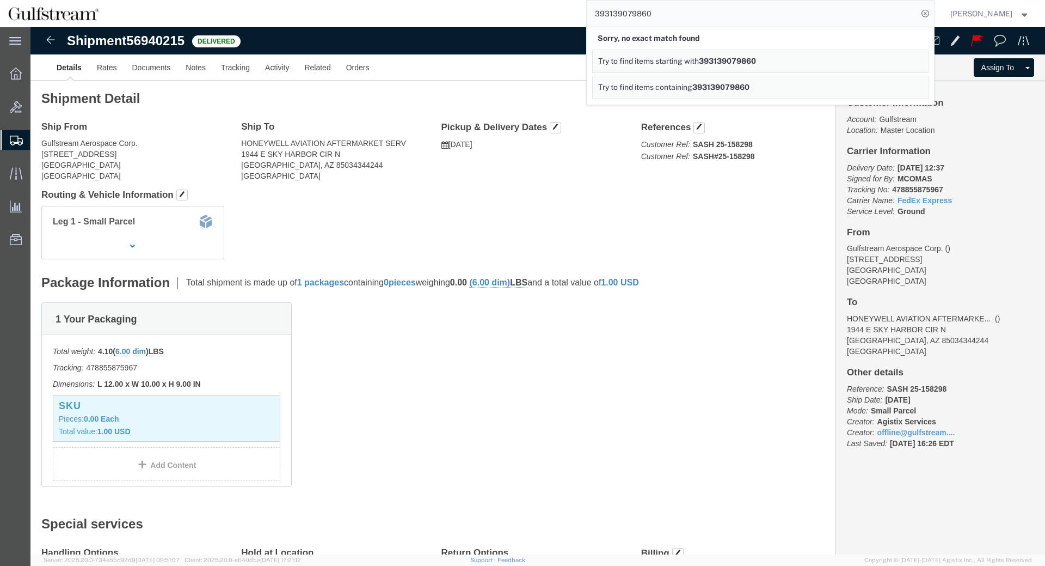
click div "Leg 1 - Small Parcel"
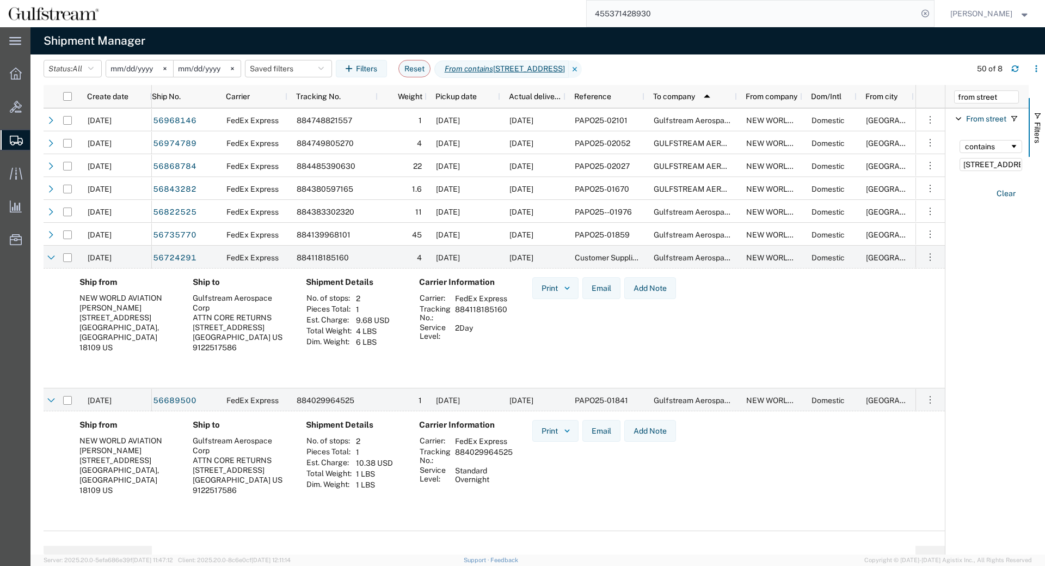
click at [392, 333] on td "4 LBS" at bounding box center [372, 331] width 41 height 11
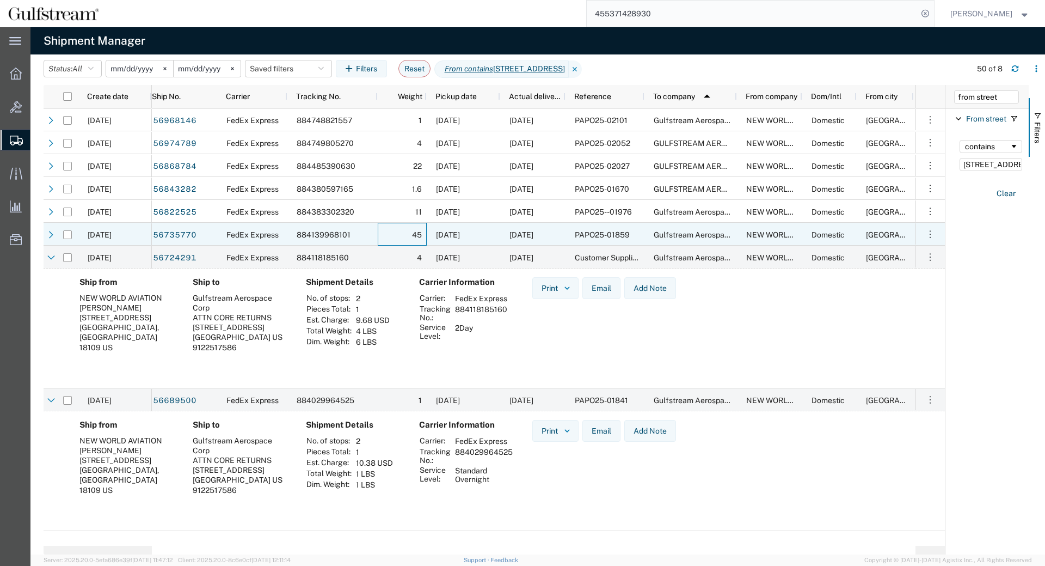
click at [391, 233] on div "45" at bounding box center [402, 234] width 49 height 23
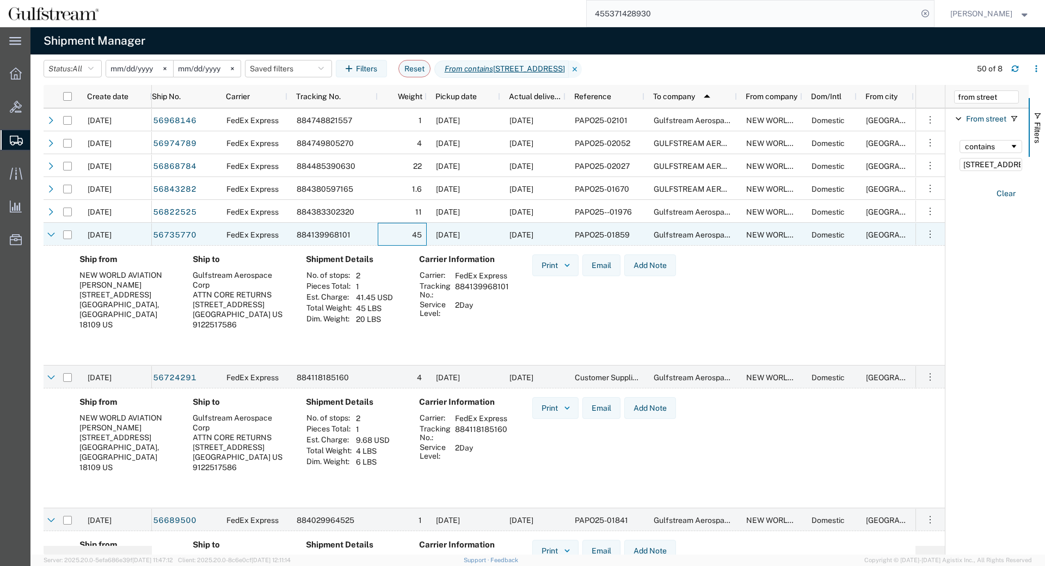
click at [391, 234] on div "45" at bounding box center [402, 234] width 49 height 23
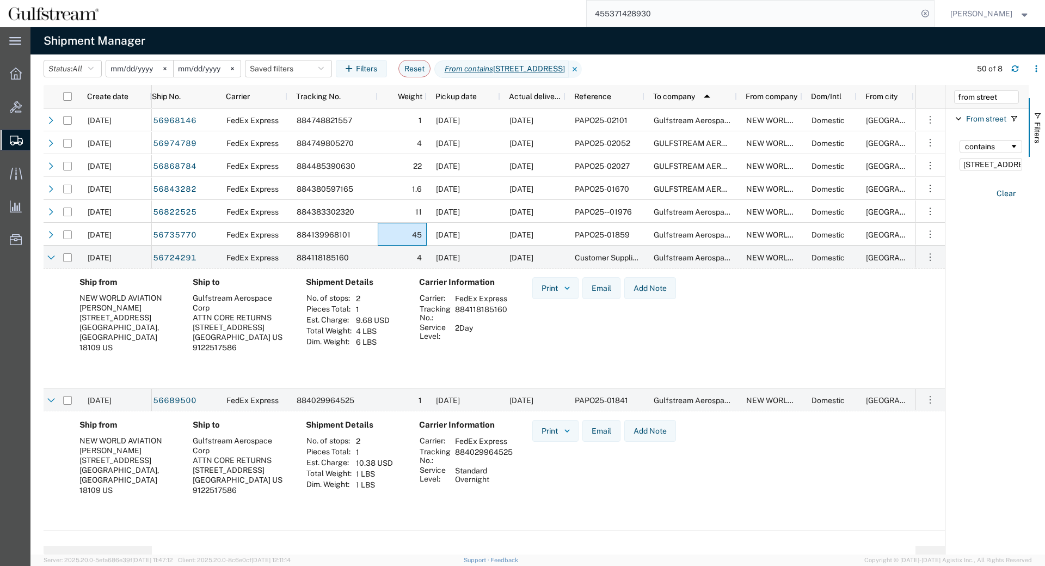
click at [961, 303] on div "Account Enabled Account Account carrier identifier Enabled Account carrier iden…" at bounding box center [987, 331] width 83 height 446
click at [631, 25] on input "455371428930" at bounding box center [752, 14] width 331 height 26
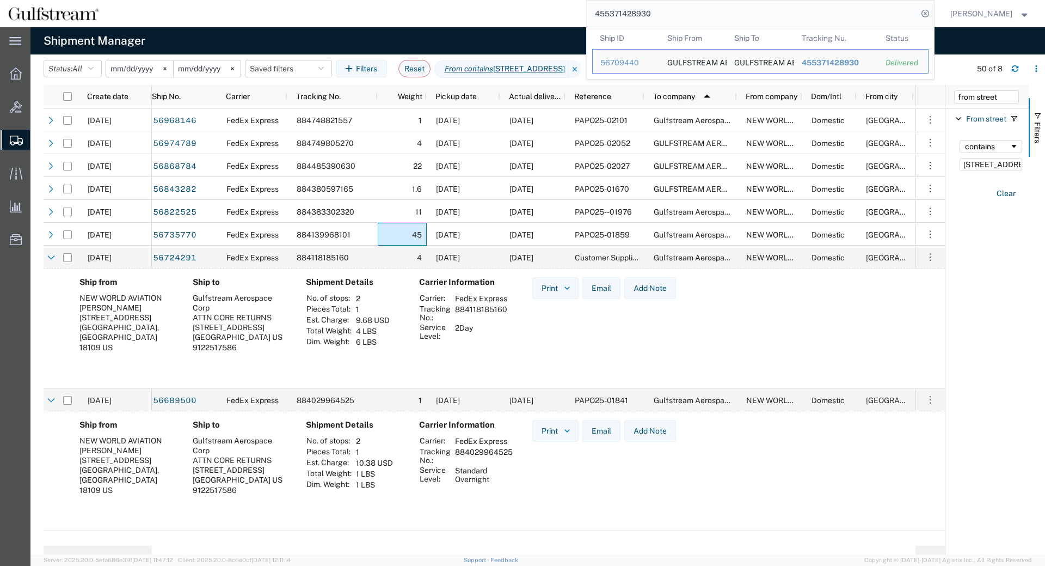
click at [631, 22] on input "455371428930" at bounding box center [752, 14] width 331 height 26
paste input "7885584900"
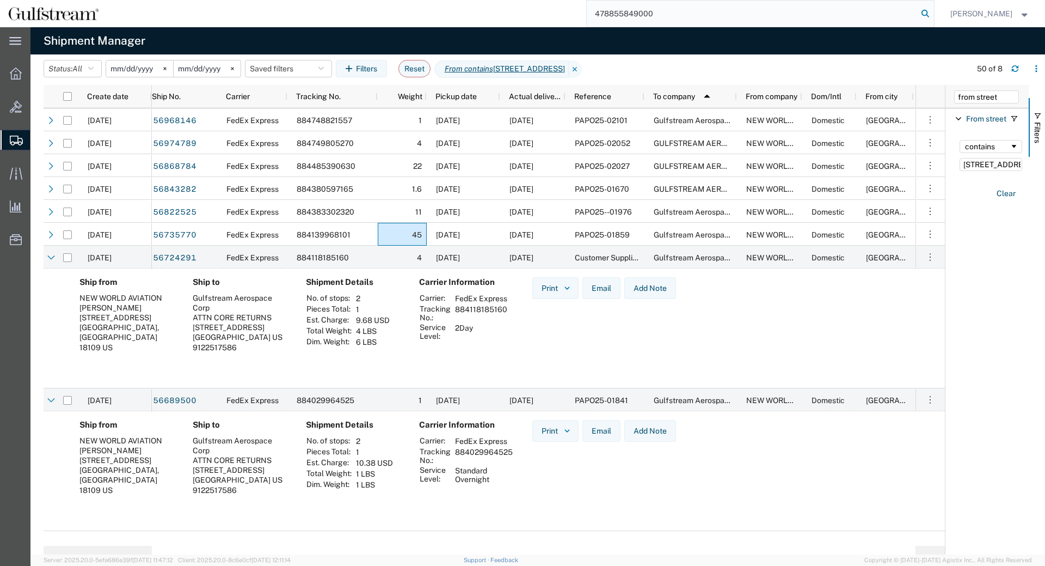
click at [933, 13] on icon at bounding box center [925, 13] width 15 height 15
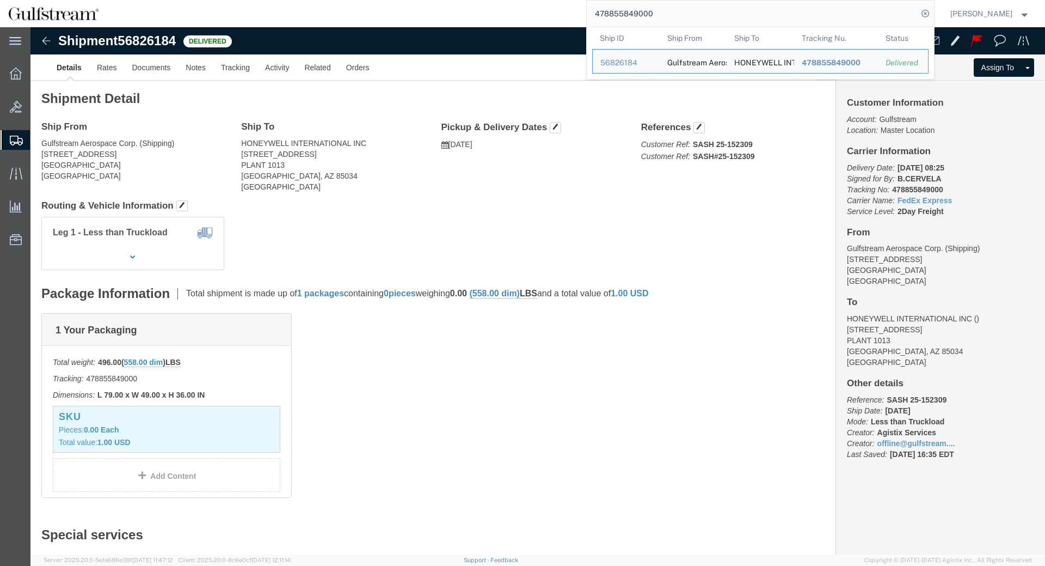
click at [616, 18] on input "478855849000" at bounding box center [752, 14] width 331 height 26
paste input "393827854863"
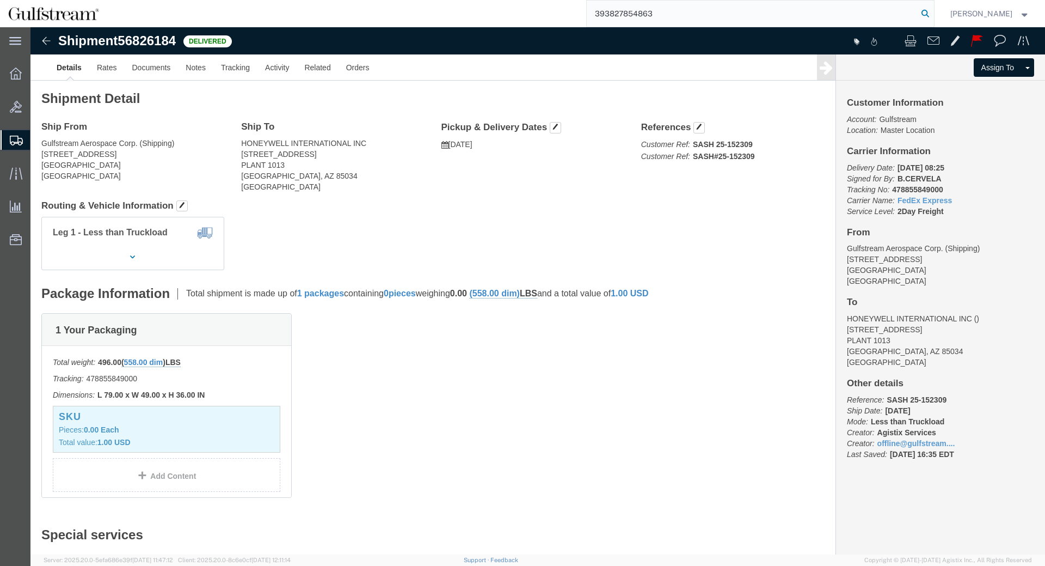
click at [931, 13] on icon at bounding box center [925, 13] width 15 height 15
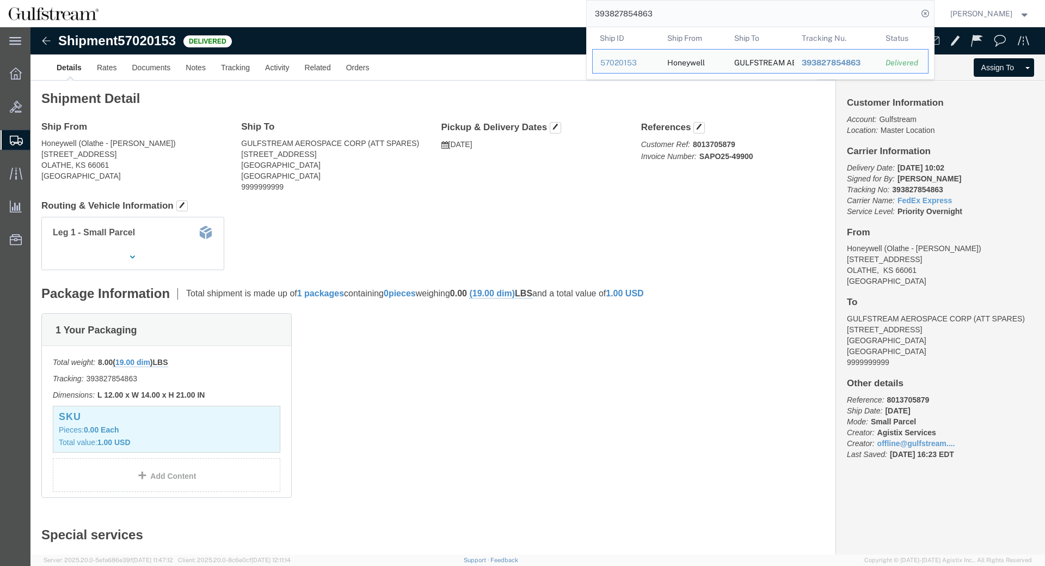
click at [662, 10] on input "393827854863" at bounding box center [752, 14] width 331 height 26
paste input "28070663"
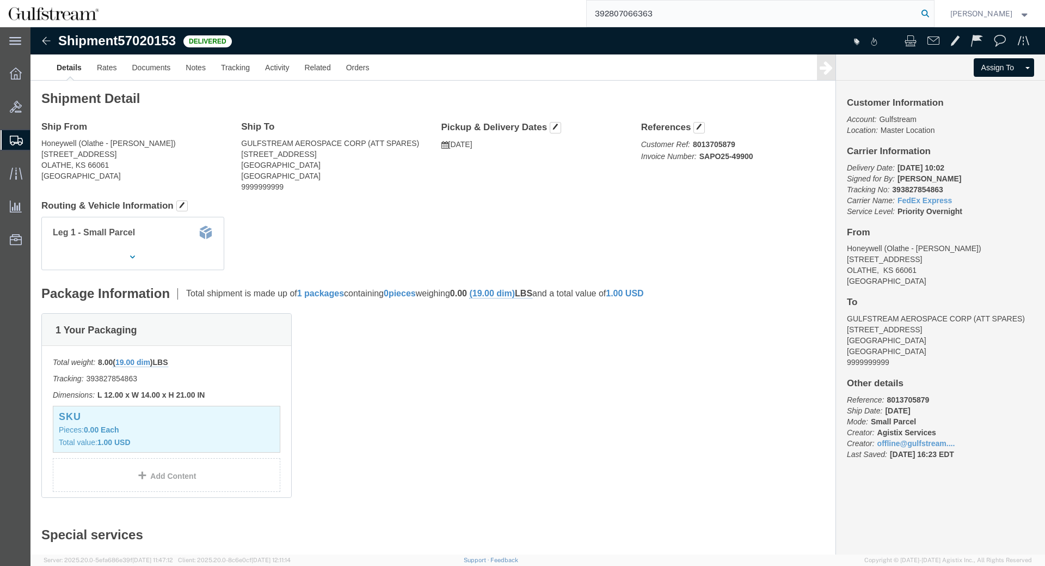
click at [933, 11] on icon at bounding box center [925, 13] width 15 height 15
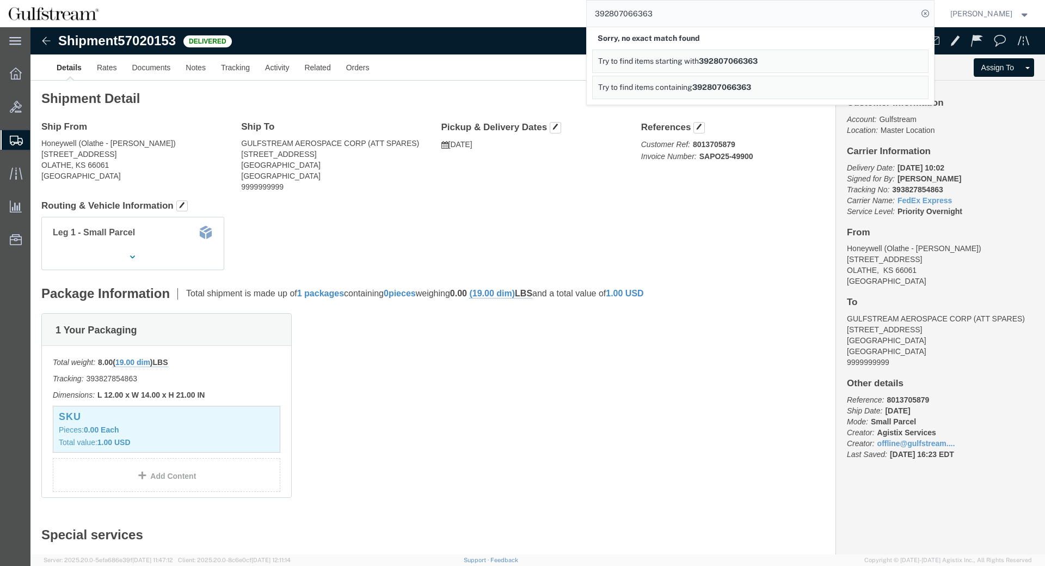
click at [648, 13] on input "392807066363" at bounding box center [752, 14] width 331 height 26
paste input "961608930"
click at [933, 14] on icon at bounding box center [925, 13] width 15 height 15
click at [635, 11] on input "392961608930" at bounding box center [752, 14] width 331 height 26
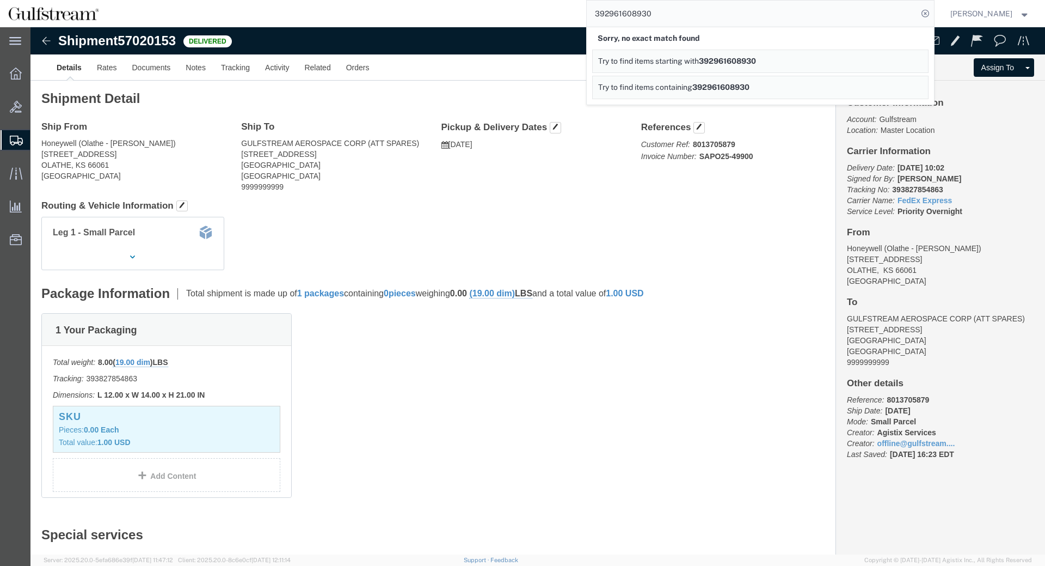
click at [635, 11] on input "392961608930" at bounding box center [752, 14] width 331 height 26
paste input "807066363"
type input "392807066363"
click at [933, 15] on icon at bounding box center [925, 13] width 15 height 15
